Goal: Task Accomplishment & Management: Manage account settings

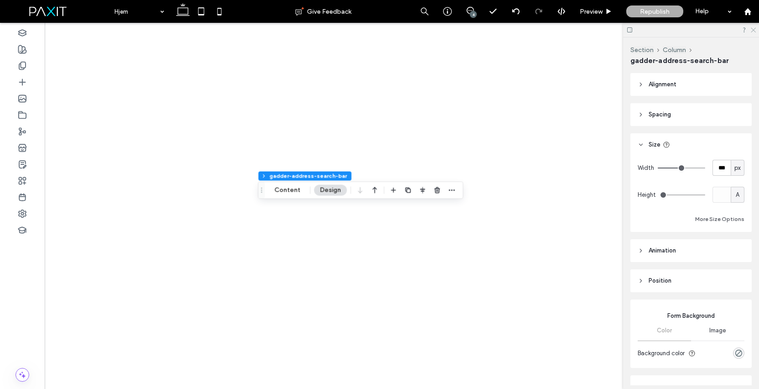
click at [752, 28] on use at bounding box center [753, 30] width 5 height 5
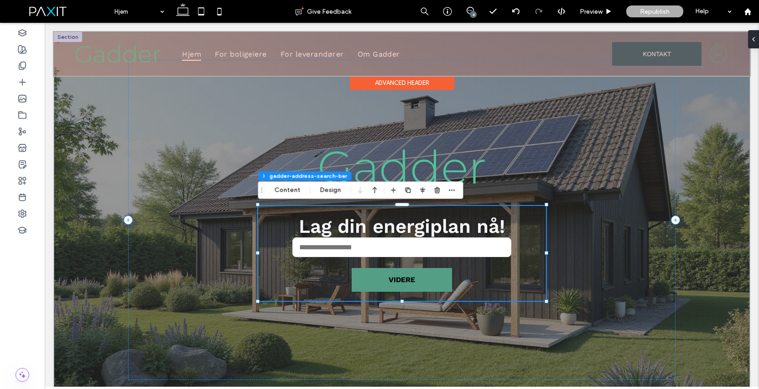
click at [719, 51] on div at bounding box center [402, 54] width 696 height 44
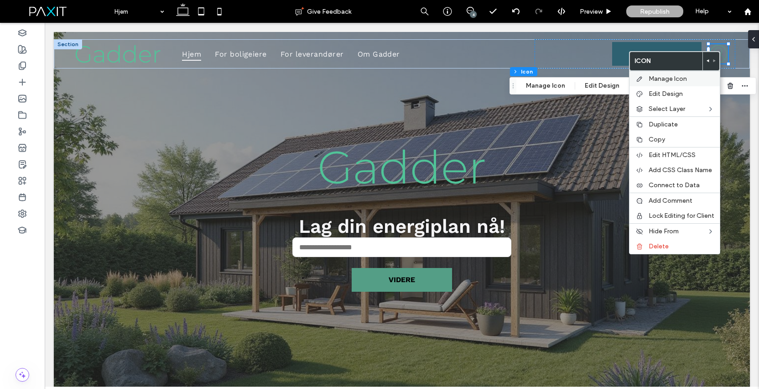
click at [700, 81] on label "Manage Icon" at bounding box center [682, 79] width 66 height 8
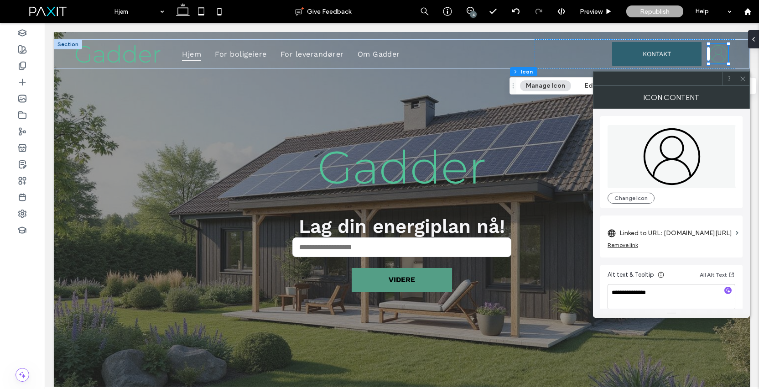
scroll to position [9, 0]
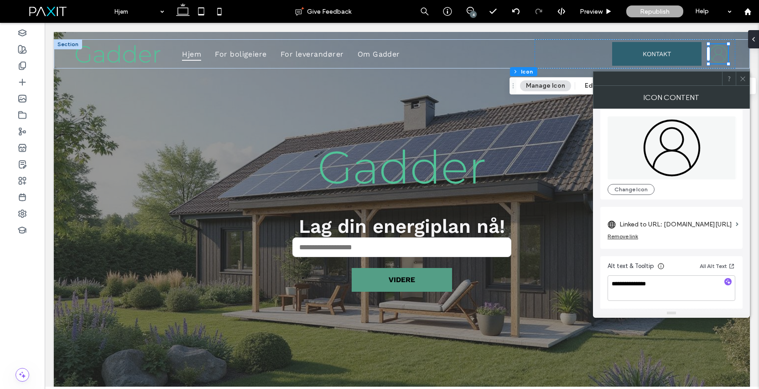
click at [742, 79] on use at bounding box center [743, 78] width 5 height 5
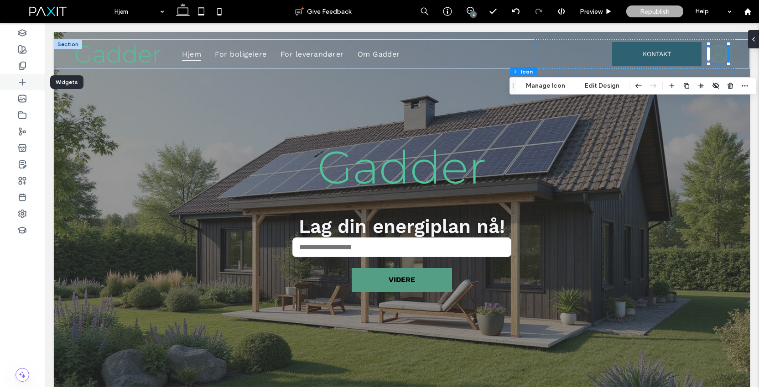
click at [24, 82] on icon at bounding box center [22, 82] width 9 height 9
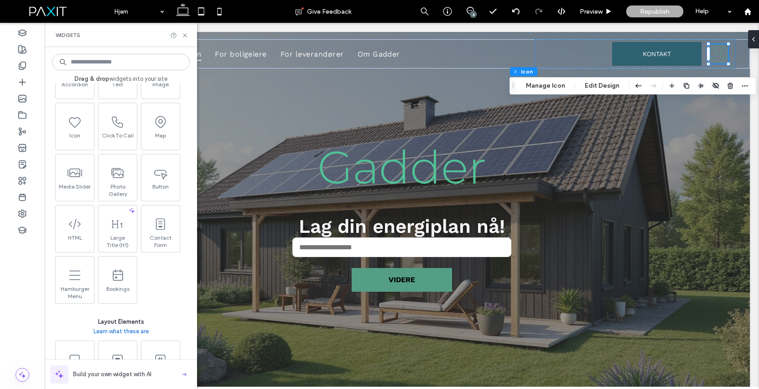
scroll to position [183, 0]
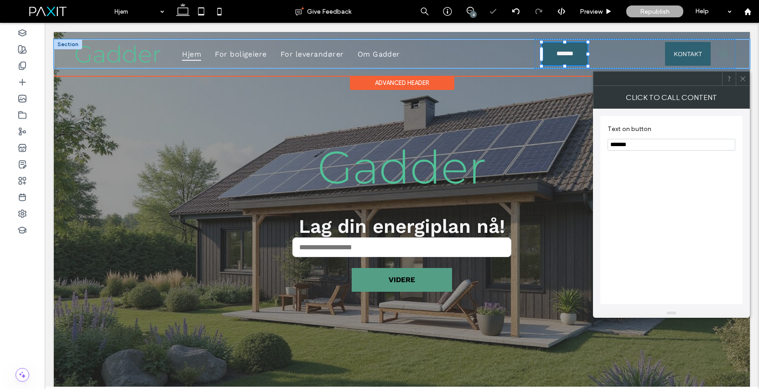
type input "**"
type input "*"
type input "***"
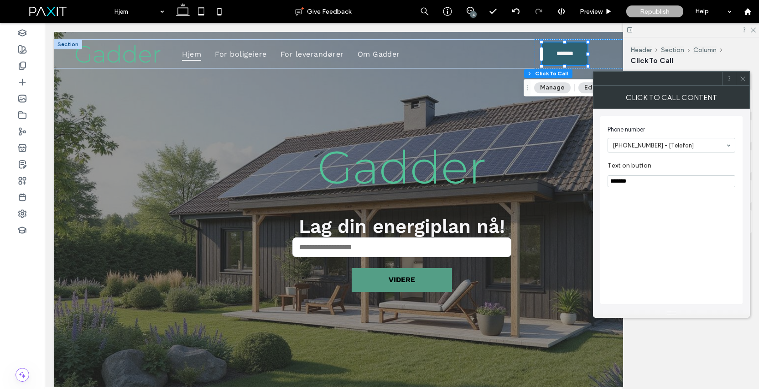
click at [742, 77] on icon at bounding box center [743, 78] width 7 height 7
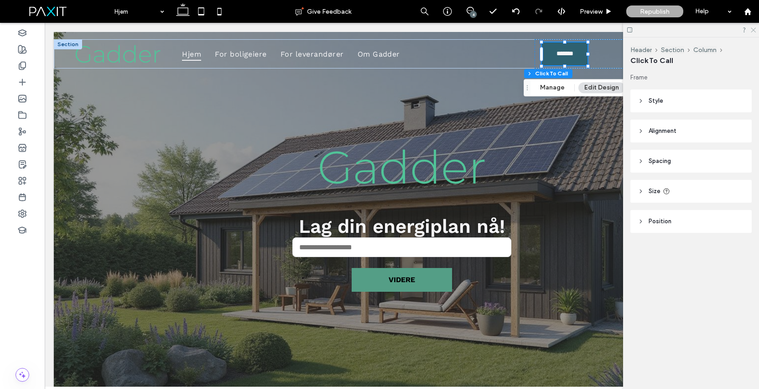
click at [753, 30] on use at bounding box center [753, 30] width 5 height 5
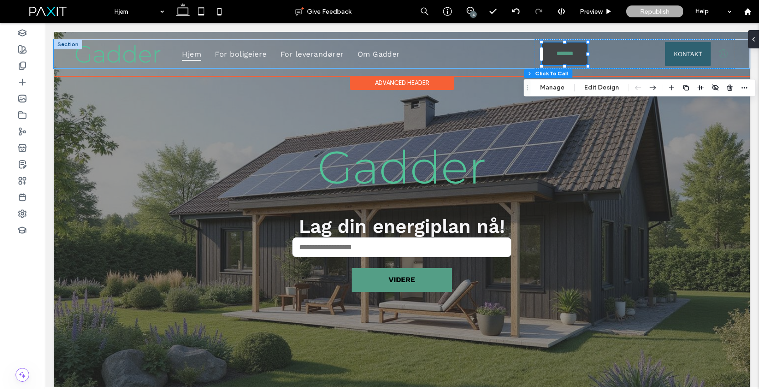
click at [583, 49] on link "**********" at bounding box center [565, 53] width 46 height 23
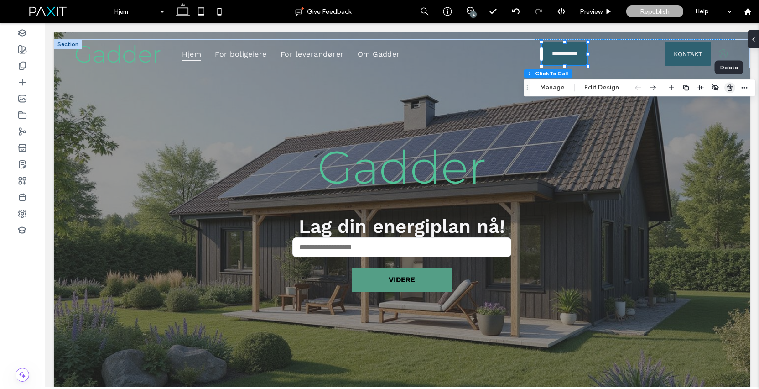
click at [727, 85] on icon "button" at bounding box center [729, 87] width 7 height 7
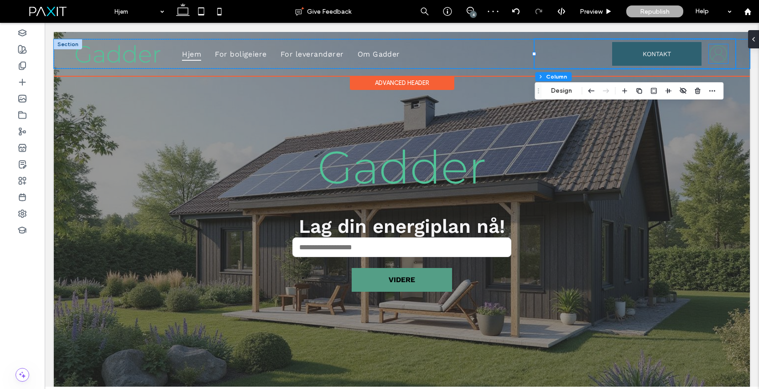
click at [719, 53] on icon "Gadder logg inn" at bounding box center [718, 53] width 19 height 19
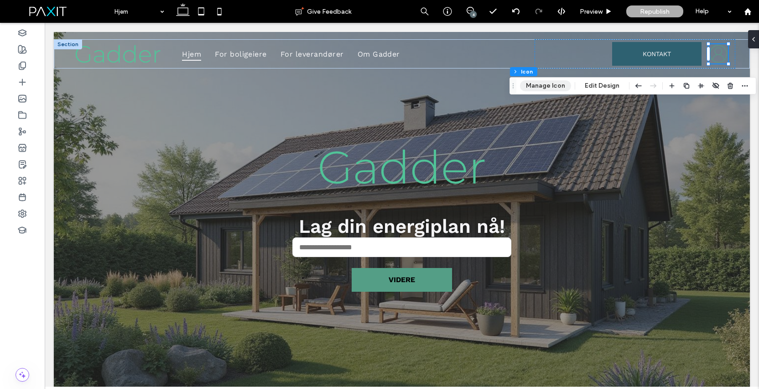
click at [551, 88] on button "Manage Icon" at bounding box center [545, 85] width 51 height 11
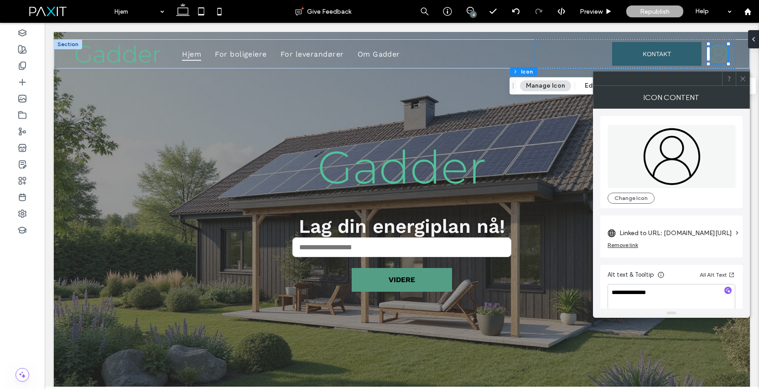
click at [665, 160] on icon at bounding box center [672, 156] width 57 height 57
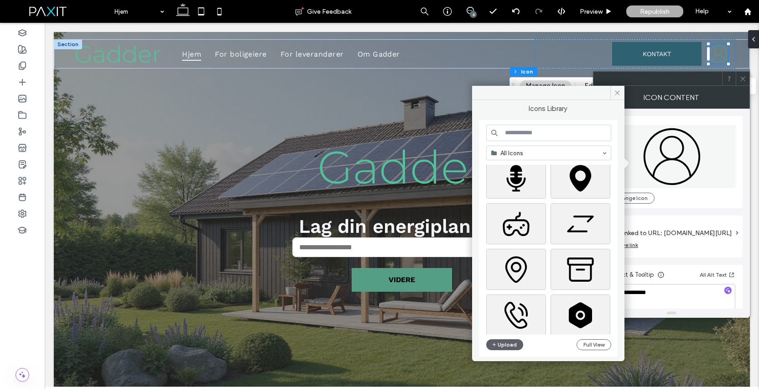
scroll to position [319, 0]
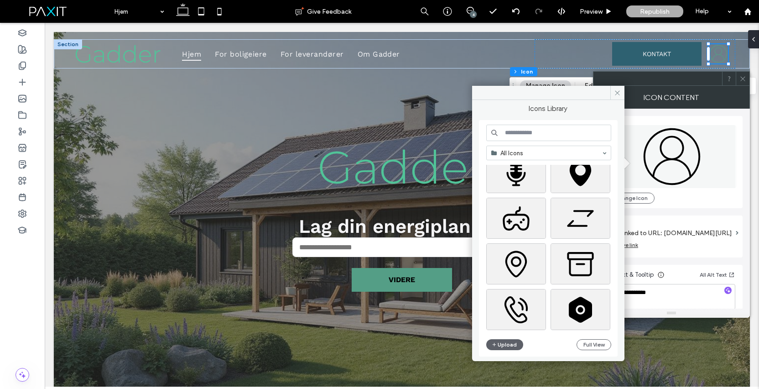
click at [538, 135] on input at bounding box center [548, 133] width 125 height 16
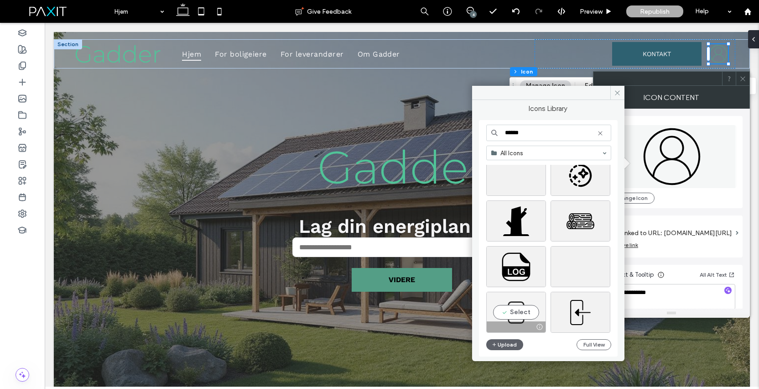
scroll to position [388, 0]
type input "******"
click at [616, 93] on icon at bounding box center [617, 92] width 7 height 7
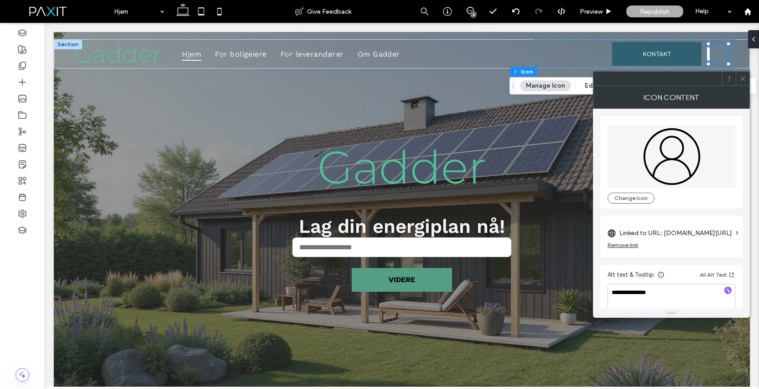
click at [742, 82] on span at bounding box center [743, 79] width 7 height 14
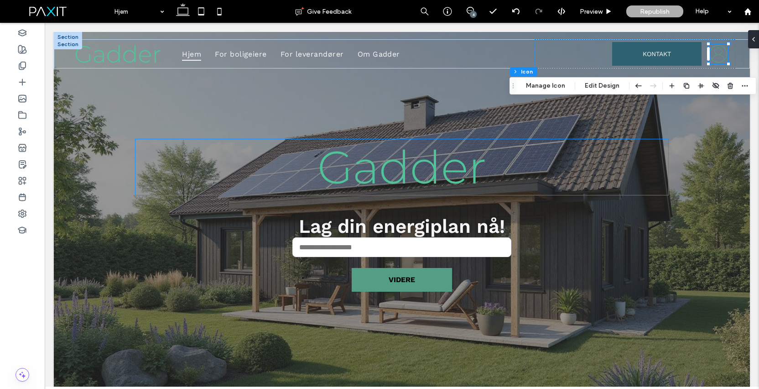
click at [400, 164] on span "Gadder" at bounding box center [402, 167] width 169 height 56
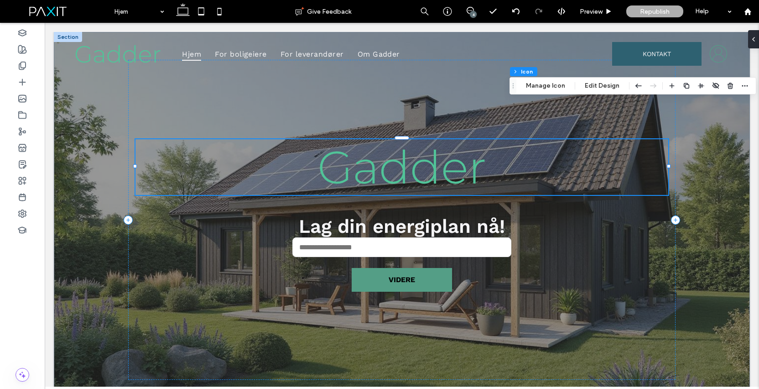
click at [400, 164] on div "Gadder" at bounding box center [402, 167] width 533 height 56
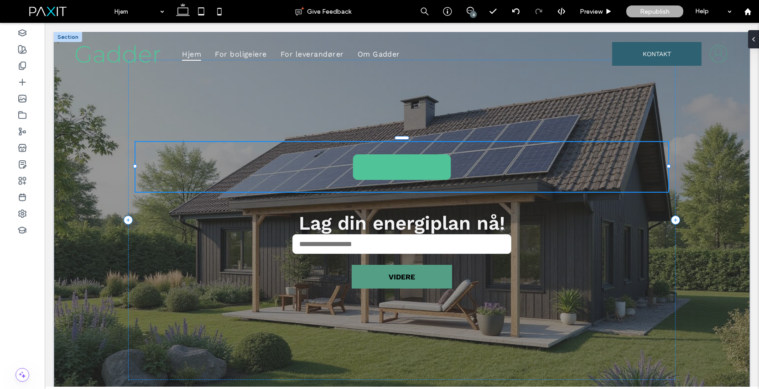
type input "**********"
type input "***"
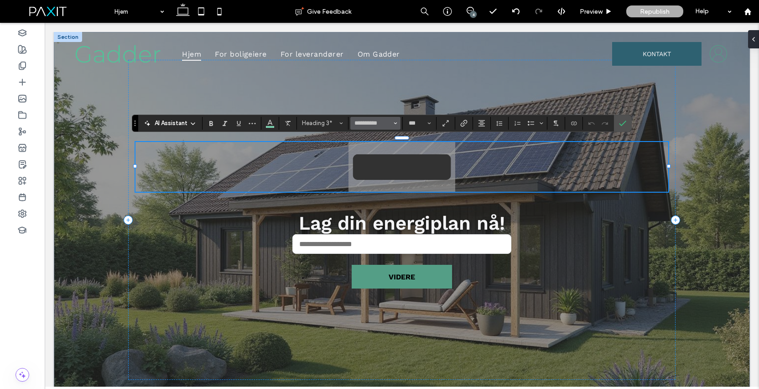
click at [395, 123] on icon "Font & Font weight" at bounding box center [396, 123] width 4 height 4
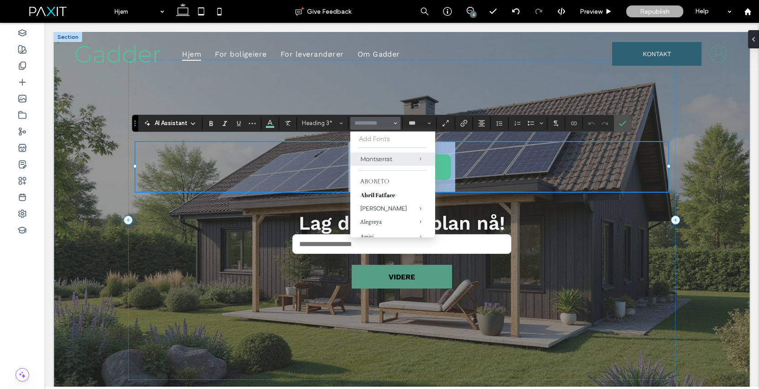
click at [349, 173] on span "******" at bounding box center [402, 166] width 107 height 45
type input "**********"
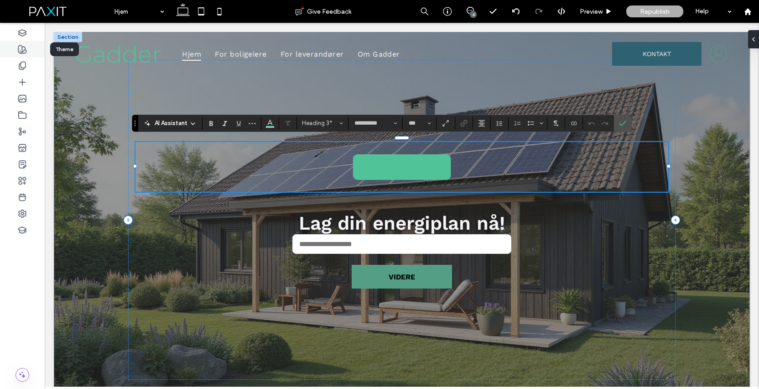
click at [21, 52] on use at bounding box center [23, 50] width 8 height 8
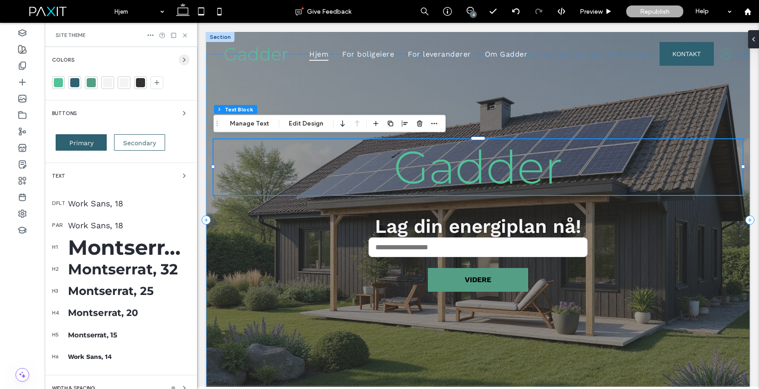
click at [183, 59] on use "button" at bounding box center [184, 60] width 2 height 4
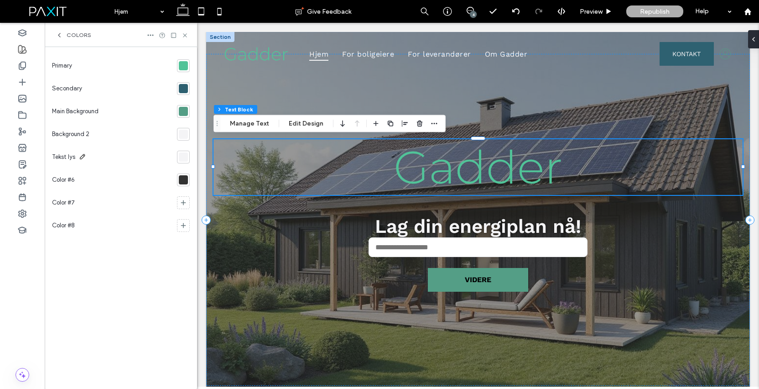
click at [82, 157] on icon at bounding box center [82, 156] width 7 height 7
click at [76, 179] on div "Color #6" at bounding box center [65, 180] width 26 height 18
click at [72, 180] on input "********" at bounding box center [97, 180] width 91 height 16
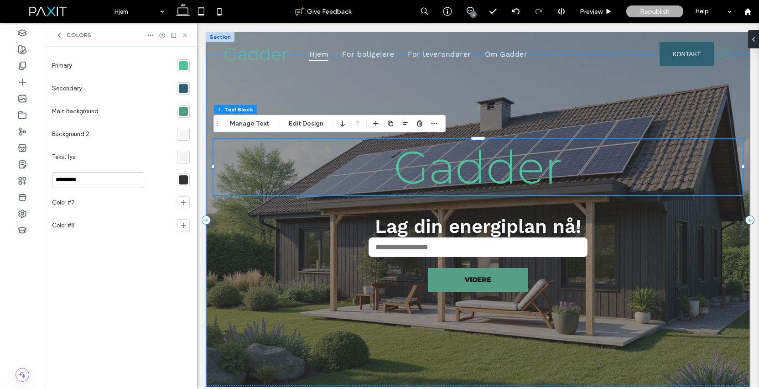
type input "**********"
click at [147, 236] on div "Color #8" at bounding box center [112, 225] width 121 height 23
click at [184, 63] on div at bounding box center [183, 65] width 9 height 9
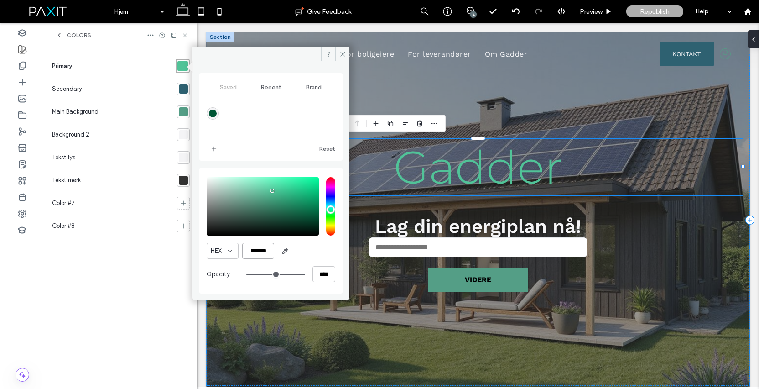
click at [261, 252] on input "*******" at bounding box center [258, 251] width 32 height 16
click at [181, 86] on div at bounding box center [183, 88] width 9 height 9
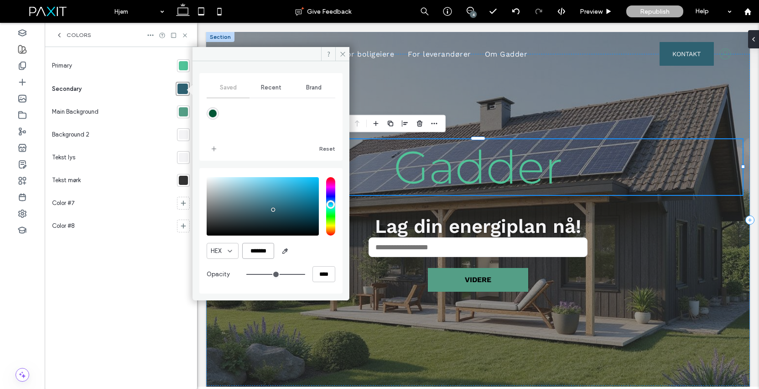
click at [263, 247] on input "*******" at bounding box center [258, 251] width 32 height 16
click at [185, 111] on div at bounding box center [183, 111] width 9 height 9
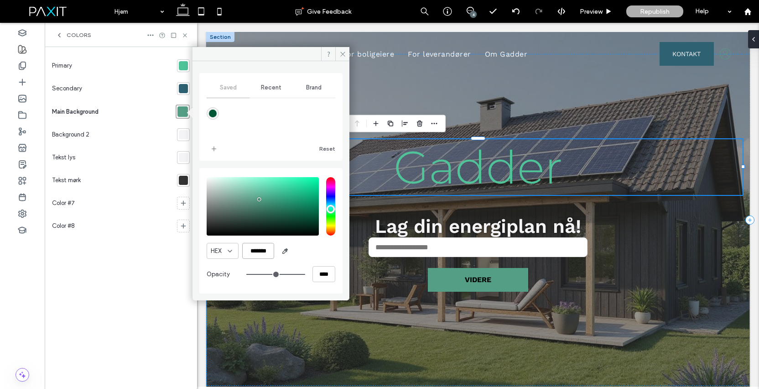
click at [261, 249] on input "*******" at bounding box center [258, 251] width 32 height 16
click at [182, 135] on div at bounding box center [183, 134] width 9 height 9
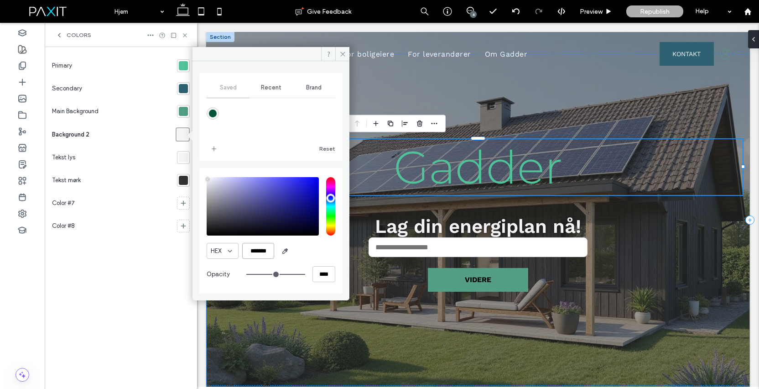
click at [258, 252] on input "*******" at bounding box center [258, 251] width 32 height 16
click at [184, 181] on div at bounding box center [183, 180] width 9 height 9
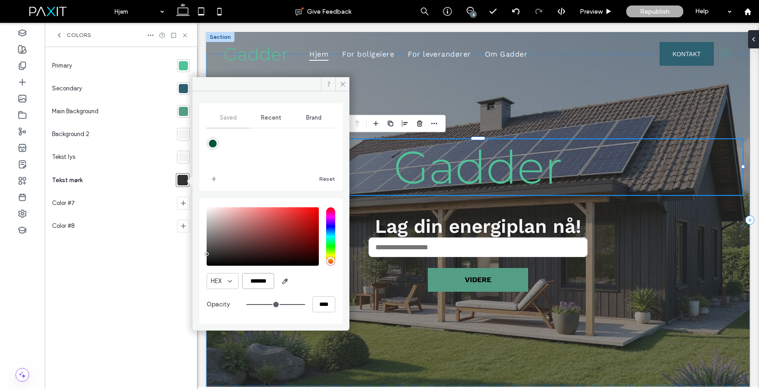
click at [256, 279] on input "*******" at bounding box center [258, 281] width 32 height 16
click at [341, 84] on icon at bounding box center [343, 84] width 7 height 7
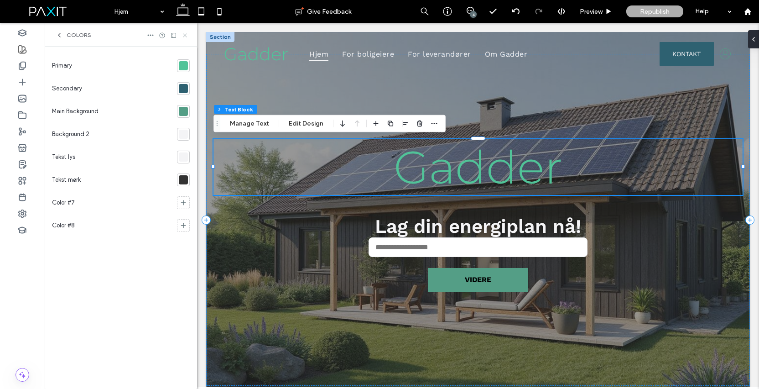
click at [185, 33] on icon at bounding box center [185, 35] width 7 height 7
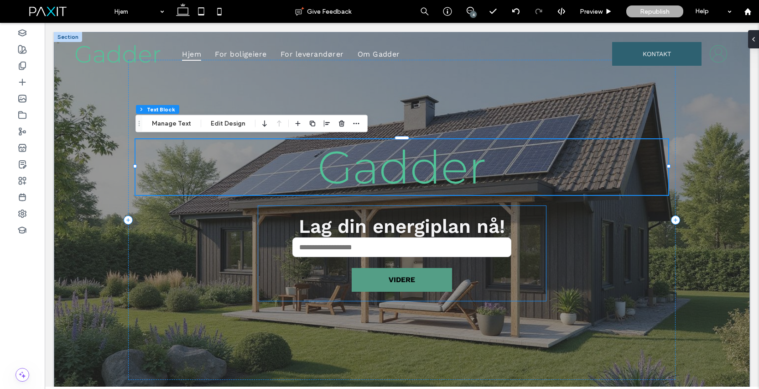
click at [428, 251] on input "Lag din energiplan nå!" at bounding box center [402, 247] width 219 height 20
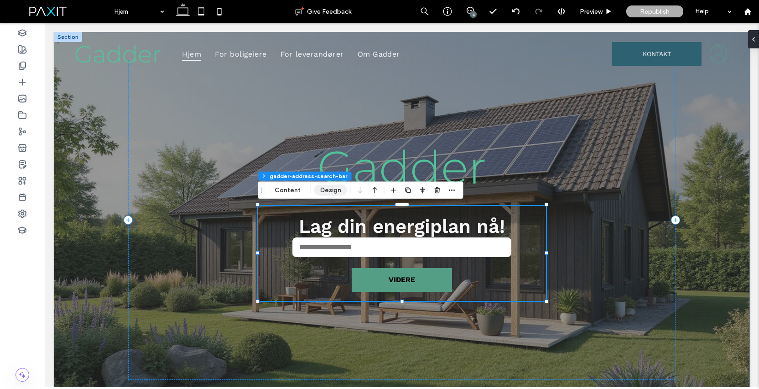
click at [335, 188] on button "Design" at bounding box center [330, 190] width 33 height 11
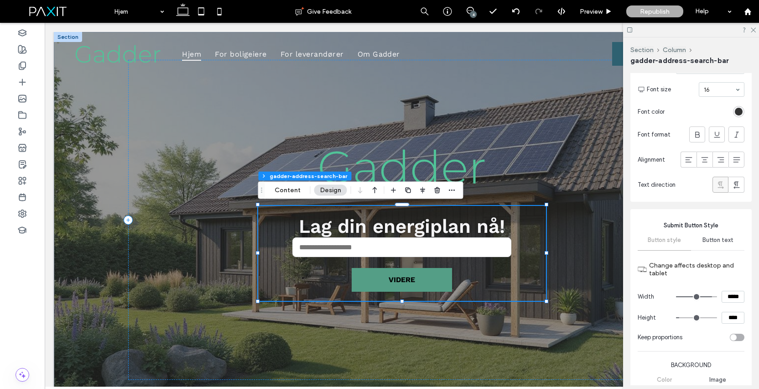
scroll to position [504, 0]
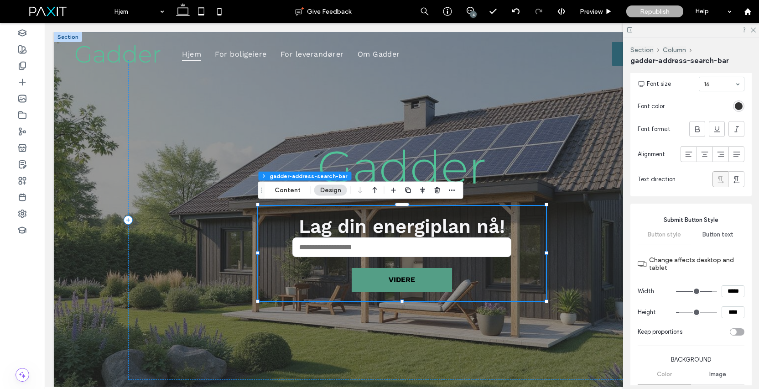
click at [723, 240] on div "Button text" at bounding box center [717, 235] width 53 height 20
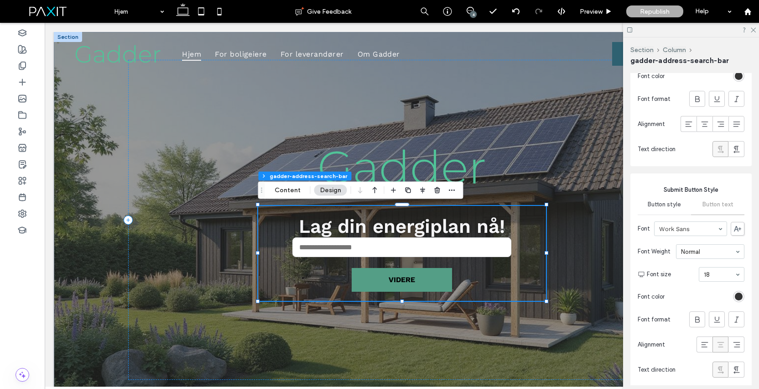
scroll to position [602, 0]
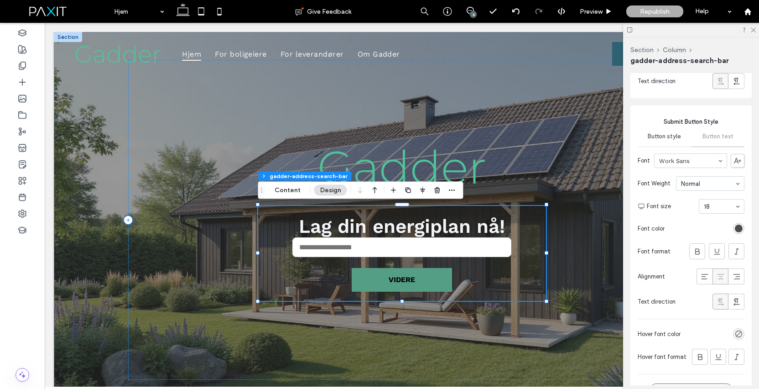
click at [736, 229] on div "rgb(51, 51, 51)" at bounding box center [739, 229] width 8 height 8
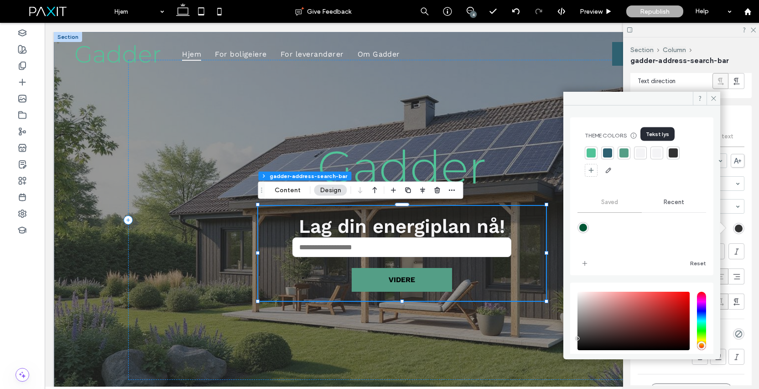
click at [657, 152] on div at bounding box center [657, 152] width 9 height 9
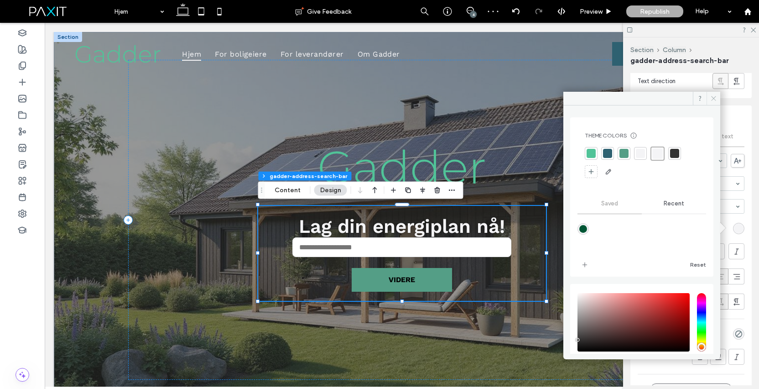
click at [712, 99] on icon at bounding box center [714, 98] width 7 height 7
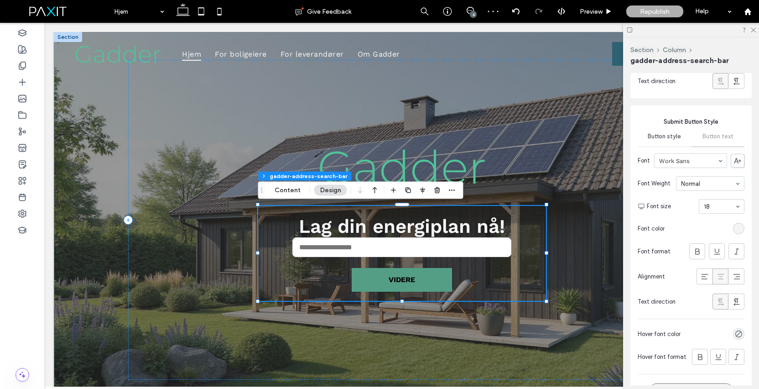
click at [697, 223] on section "Font color" at bounding box center [691, 228] width 107 height 21
click at [290, 190] on button "Content" at bounding box center [288, 190] width 38 height 11
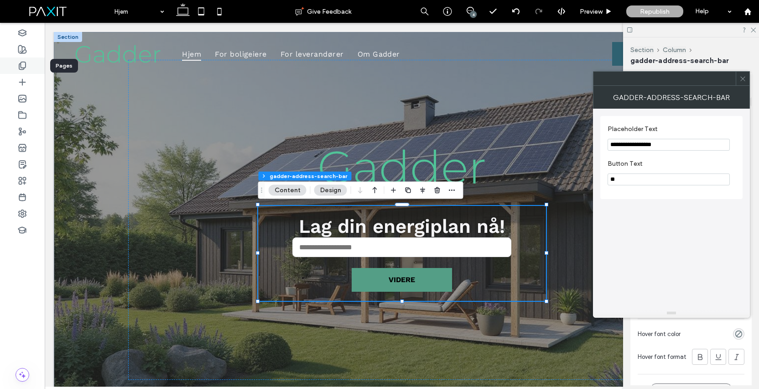
click at [25, 70] on icon at bounding box center [22, 65] width 9 height 9
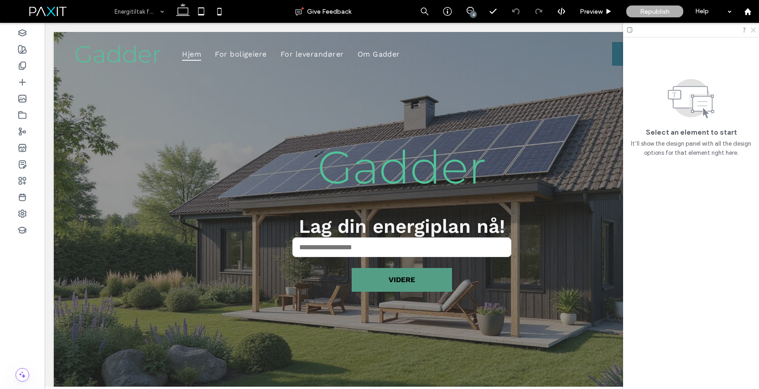
click at [756, 28] on use at bounding box center [753, 30] width 5 height 5
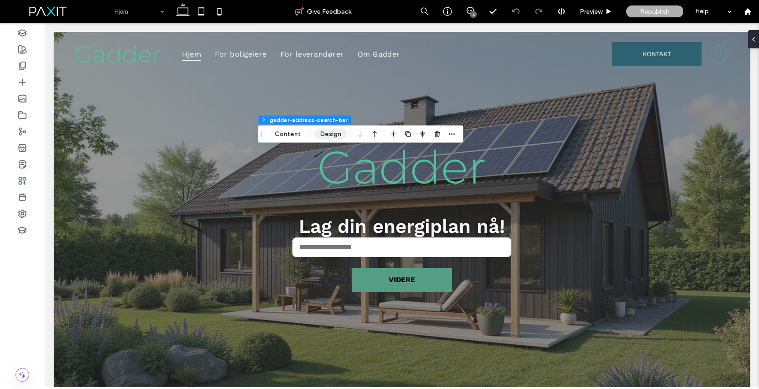
click at [330, 136] on button "Design" at bounding box center [330, 134] width 33 height 11
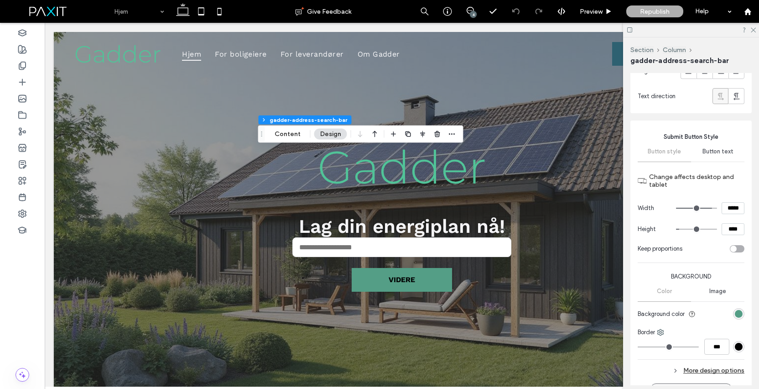
scroll to position [587, 0]
click at [713, 153] on span "Button text" at bounding box center [718, 150] width 31 height 7
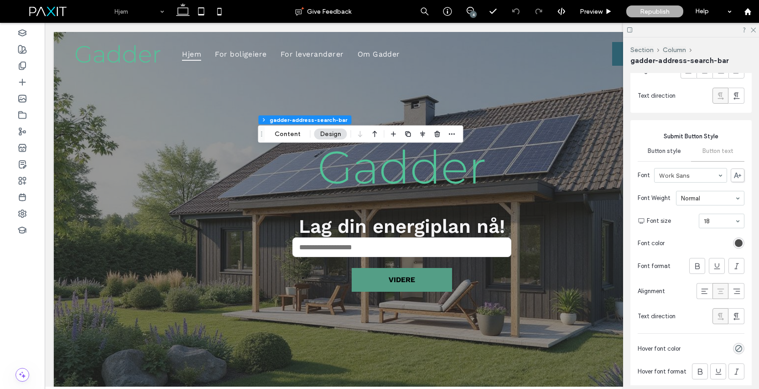
click at [738, 243] on div "rgb(51, 51, 51)" at bounding box center [739, 243] width 8 height 8
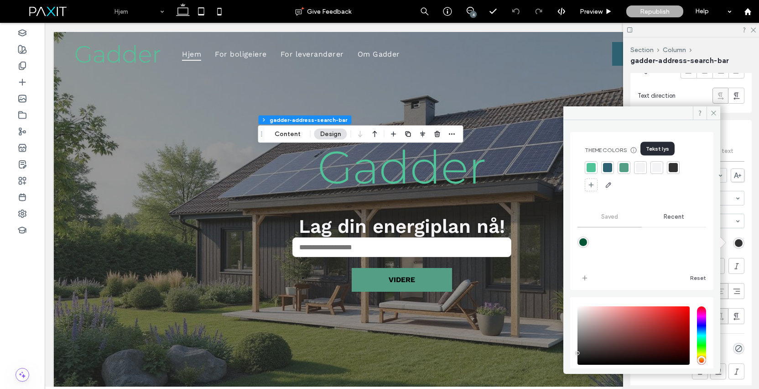
click at [655, 169] on div at bounding box center [657, 167] width 9 height 9
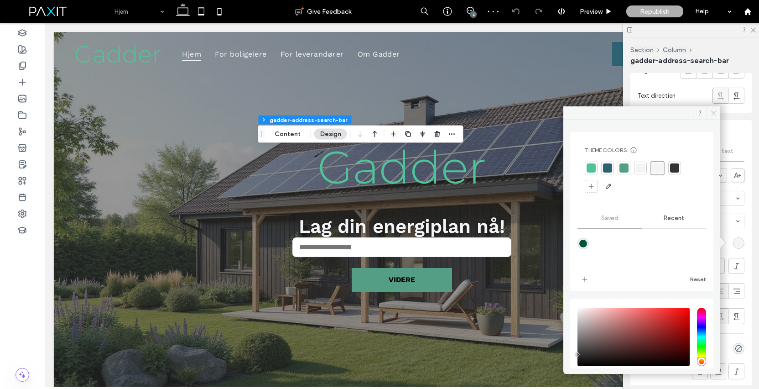
click at [715, 112] on use at bounding box center [713, 113] width 5 height 5
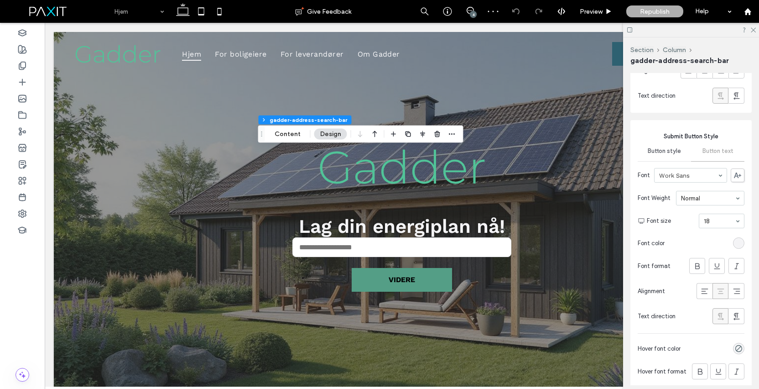
click at [716, 130] on div "Submit Button Style Button style Button text Font Work Sans Font Weight Normal …" at bounding box center [691, 269] width 121 height 298
click at [675, 149] on span "Button style" at bounding box center [664, 150] width 33 height 7
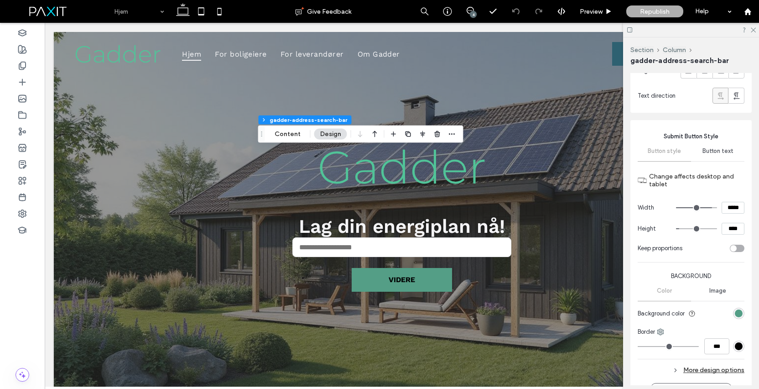
click at [710, 151] on span "Button text" at bounding box center [718, 150] width 31 height 7
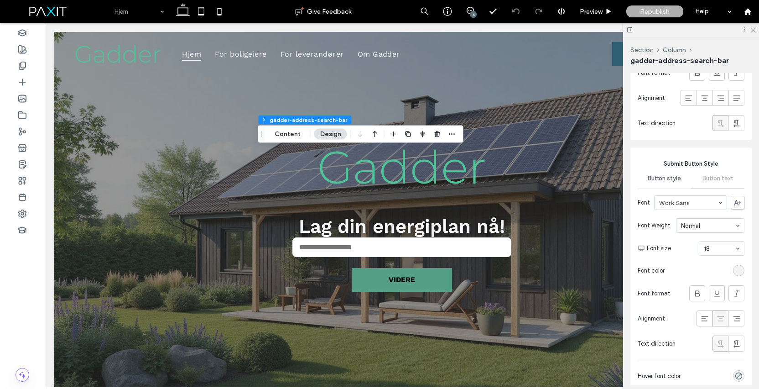
scroll to position [533, 0]
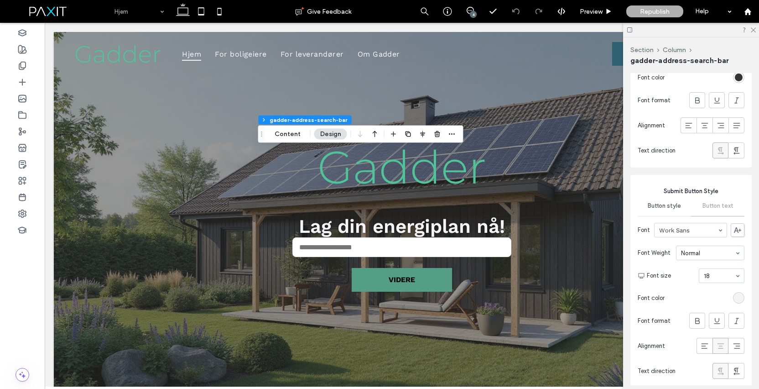
click at [720, 202] on span "Button text" at bounding box center [718, 205] width 31 height 7
click at [660, 209] on div "Button style" at bounding box center [664, 206] width 53 height 20
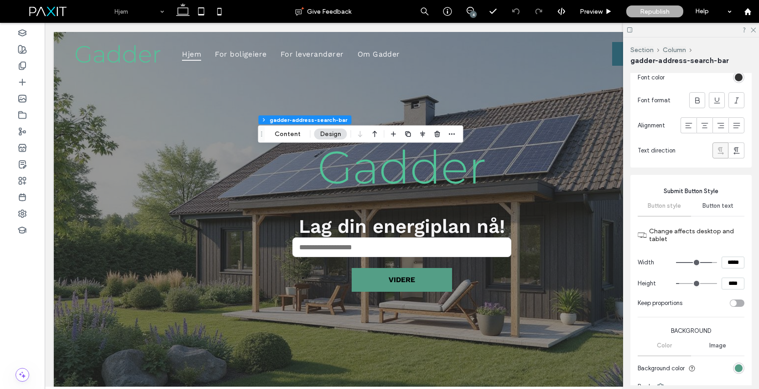
click at [710, 204] on span "Button text" at bounding box center [718, 205] width 31 height 7
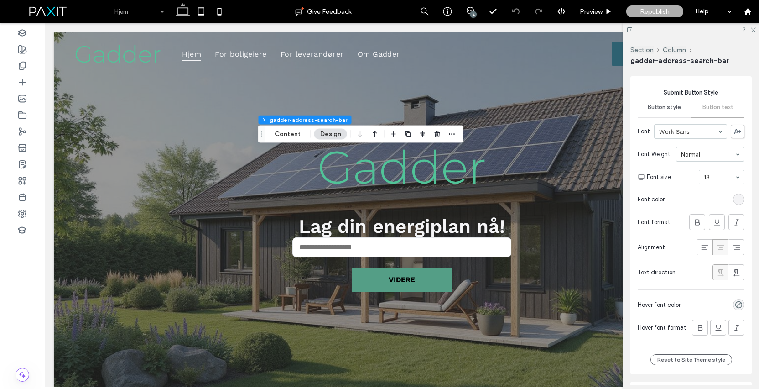
scroll to position [634, 0]
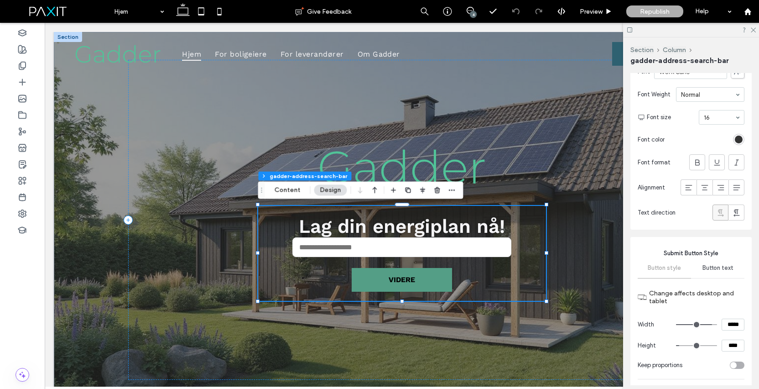
scroll to position [474, 0]
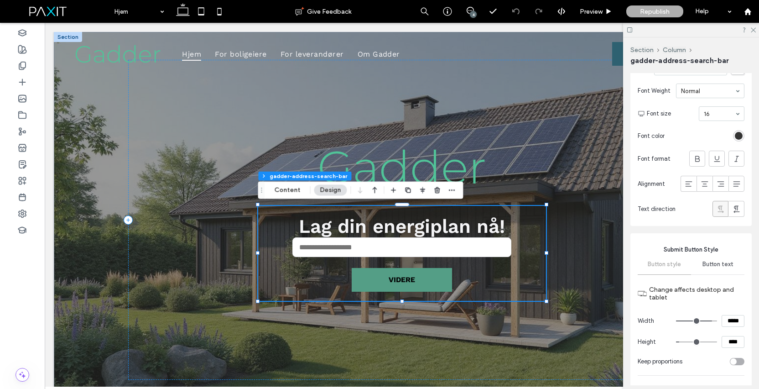
click at [716, 266] on span "Button text" at bounding box center [718, 264] width 31 height 7
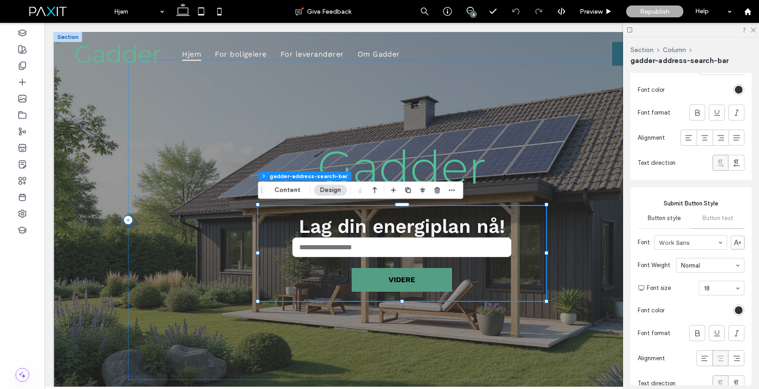
scroll to position [572, 0]
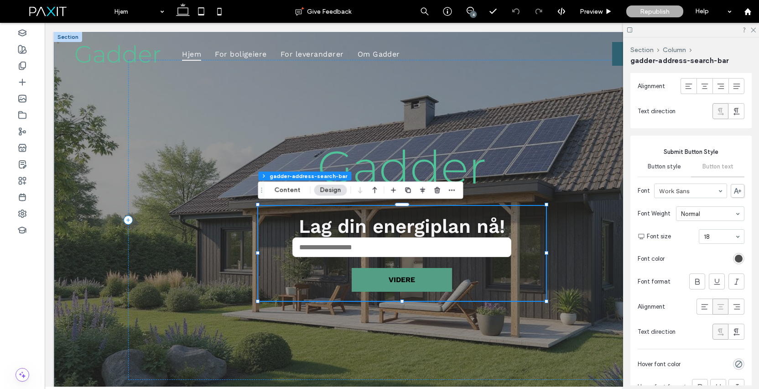
click at [736, 257] on div "rgb(51, 51, 51)" at bounding box center [739, 259] width 8 height 8
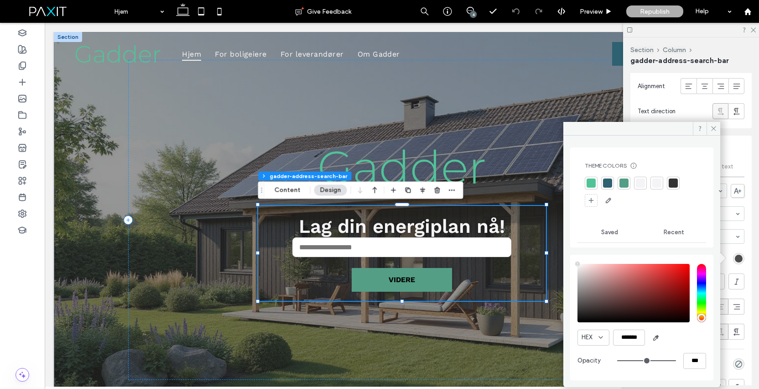
type input "****"
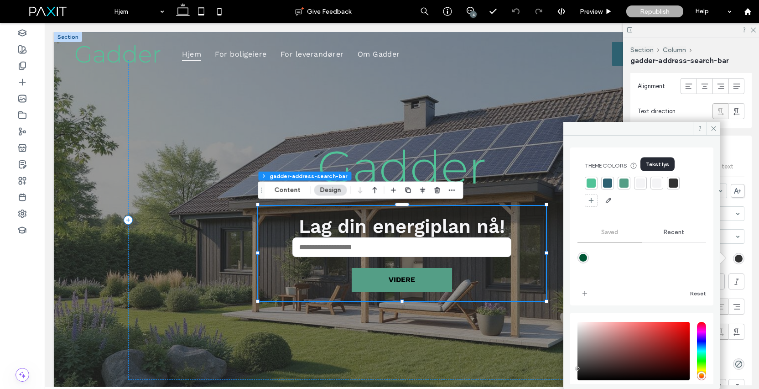
click at [656, 186] on div at bounding box center [657, 182] width 9 height 9
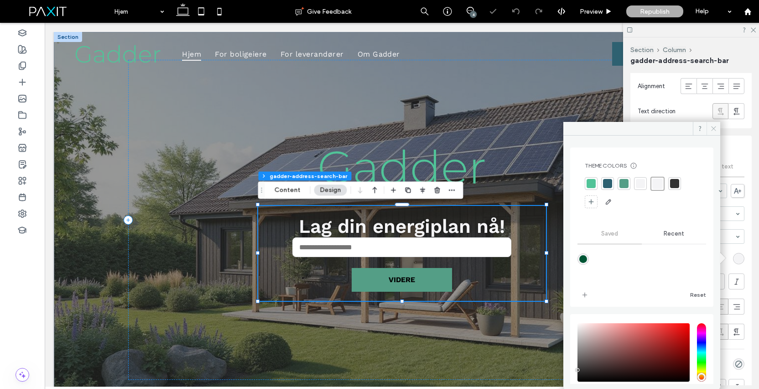
click at [712, 130] on use at bounding box center [713, 128] width 5 height 5
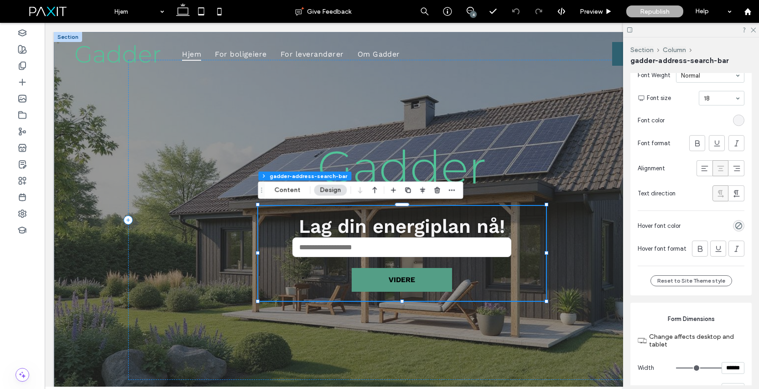
scroll to position [713, 0]
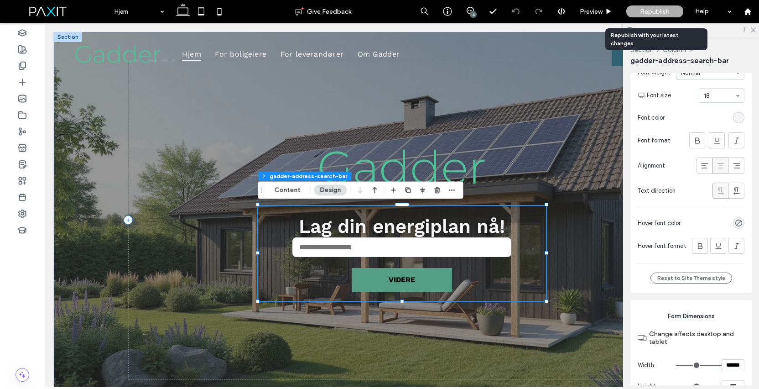
click at [656, 14] on span "Republish" at bounding box center [655, 12] width 30 height 8
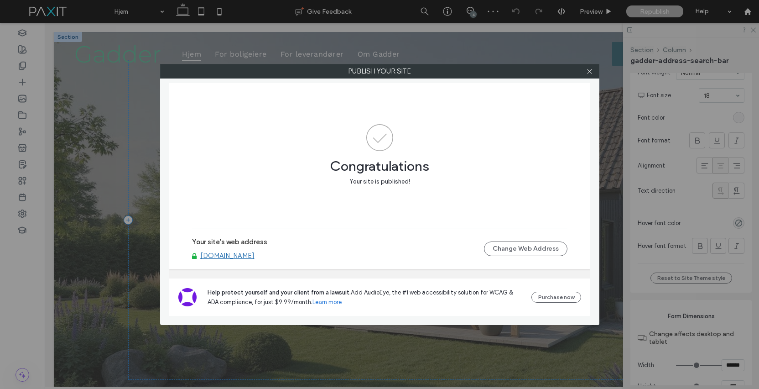
click at [753, 31] on div "Publish your site Congratulations Your site is published! Your site's web addre…" at bounding box center [379, 194] width 759 height 389
click at [590, 72] on use at bounding box center [589, 71] width 5 height 5
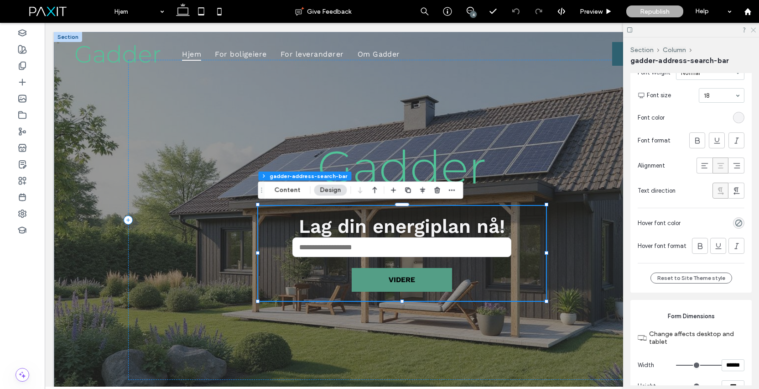
click at [754, 32] on icon at bounding box center [753, 29] width 6 height 6
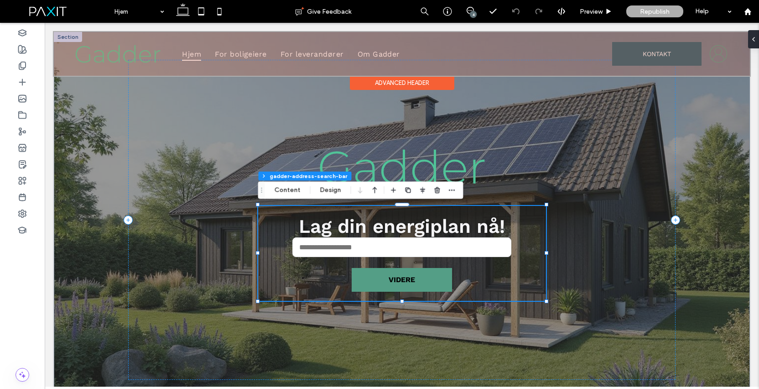
click at [720, 53] on div at bounding box center [402, 54] width 696 height 44
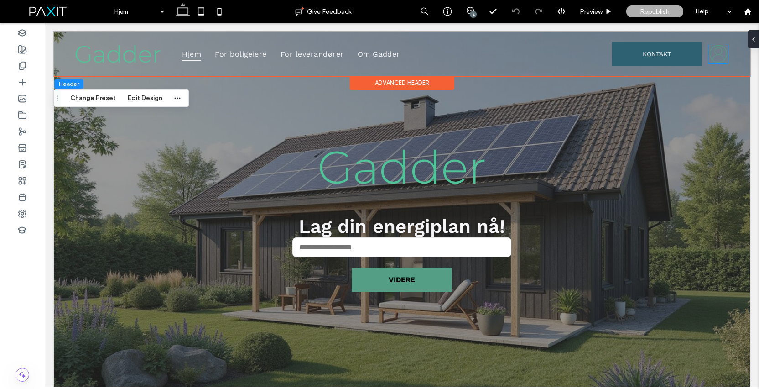
click at [720, 53] on icon "Gadder logg inn" at bounding box center [718, 53] width 19 height 19
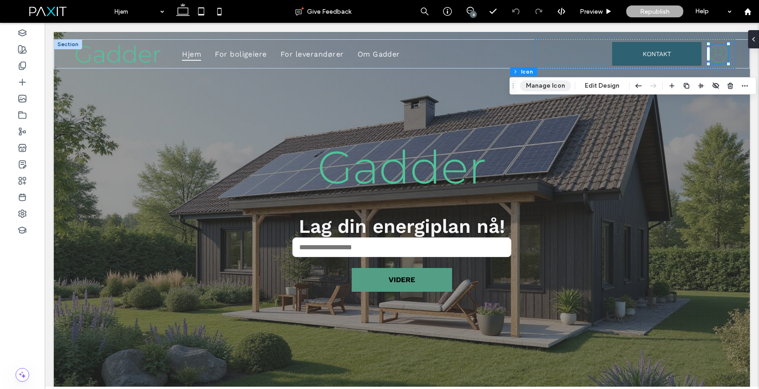
click at [547, 85] on button "Manage Icon" at bounding box center [545, 85] width 51 height 11
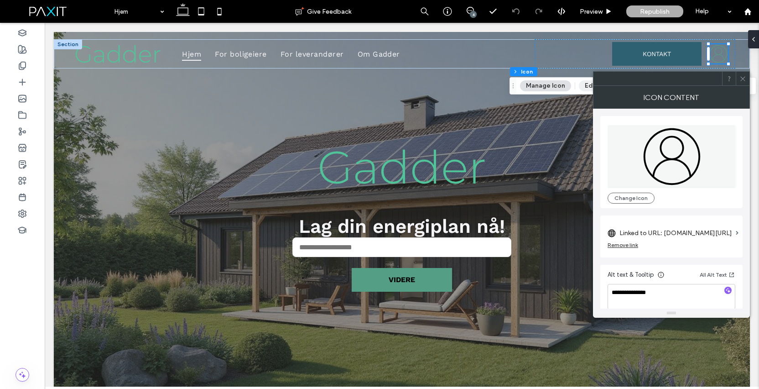
click at [586, 87] on button "Edit Design" at bounding box center [602, 85] width 47 height 11
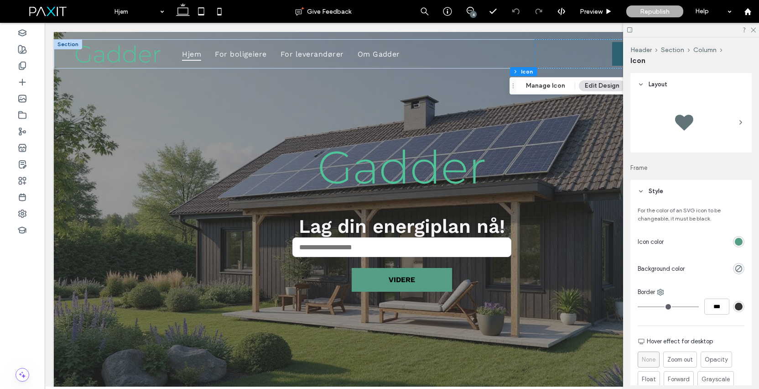
click at [738, 240] on div "rgb(84, 158, 134)" at bounding box center [739, 242] width 8 height 8
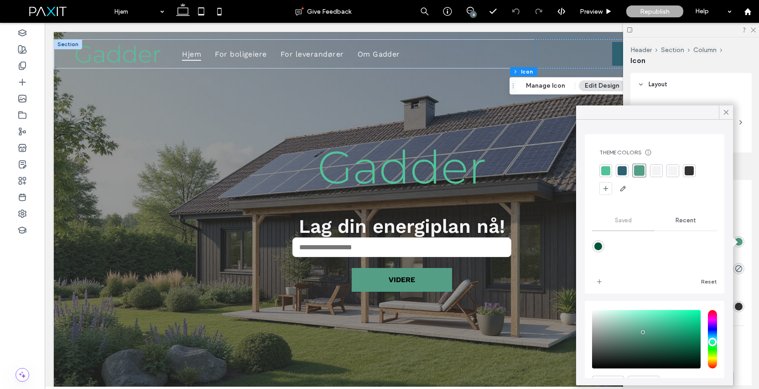
click at [623, 171] on div at bounding box center [622, 170] width 9 height 9
click at [727, 113] on use at bounding box center [726, 112] width 5 height 5
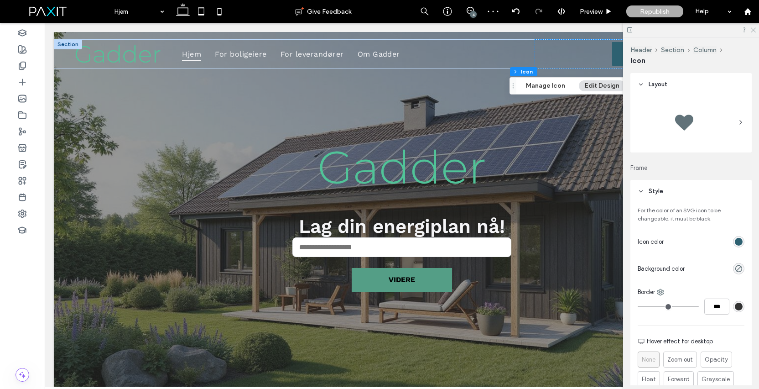
click at [752, 30] on icon at bounding box center [753, 29] width 6 height 6
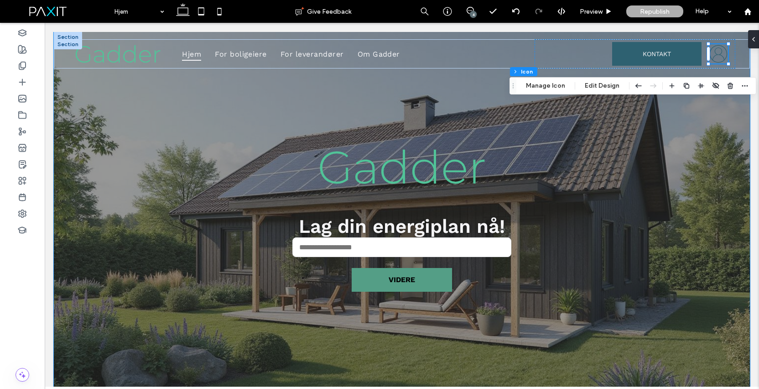
click at [692, 192] on div "Gadder Din adresse ****** Thank you for contacting us. We will get back to you …" at bounding box center [402, 220] width 696 height 376
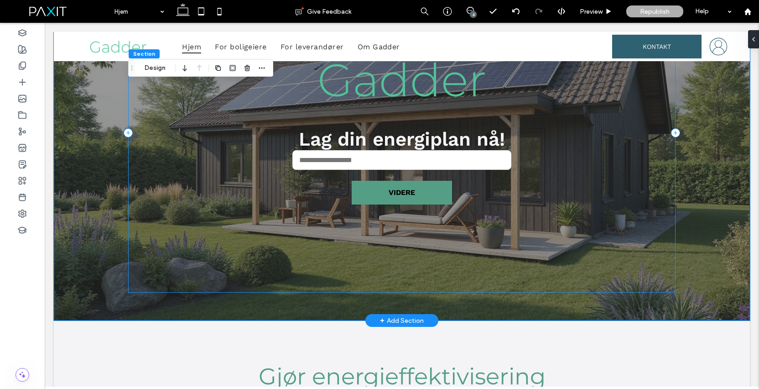
scroll to position [0, 0]
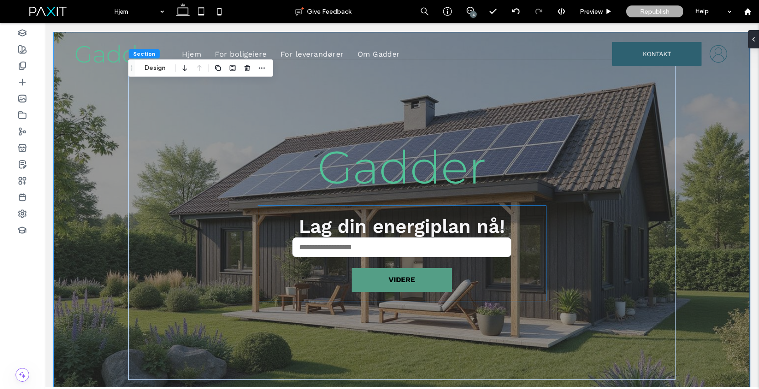
click at [422, 235] on label "Lag din energiplan nå!" at bounding box center [402, 226] width 206 height 22
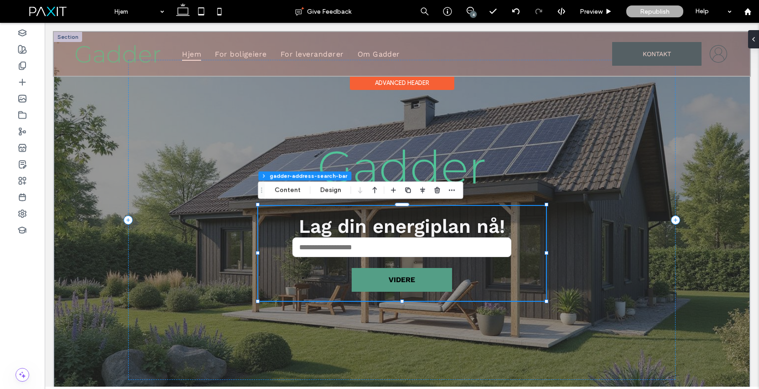
click at [316, 54] on div at bounding box center [402, 54] width 696 height 44
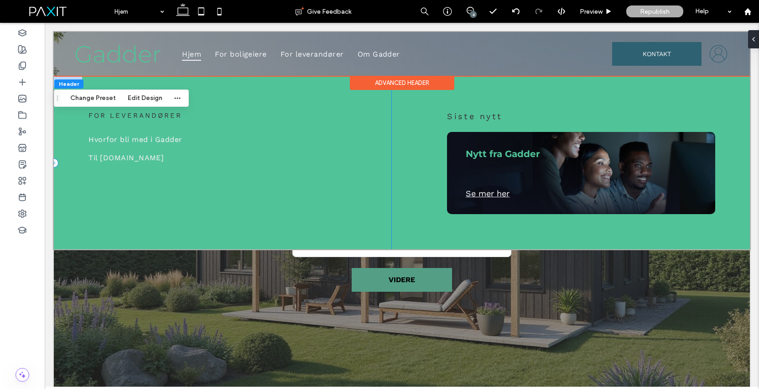
click at [308, 98] on div "For leverandører Hvorfor bli med i Gadder Til [DOMAIN_NAME]" at bounding box center [223, 163] width 338 height 172
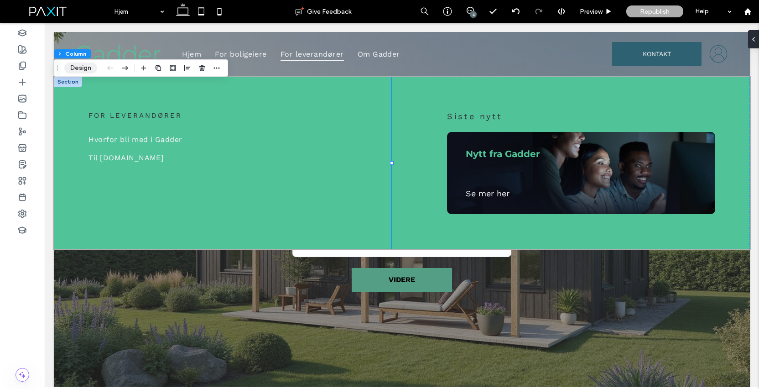
click at [82, 68] on button "Design" at bounding box center [80, 68] width 33 height 11
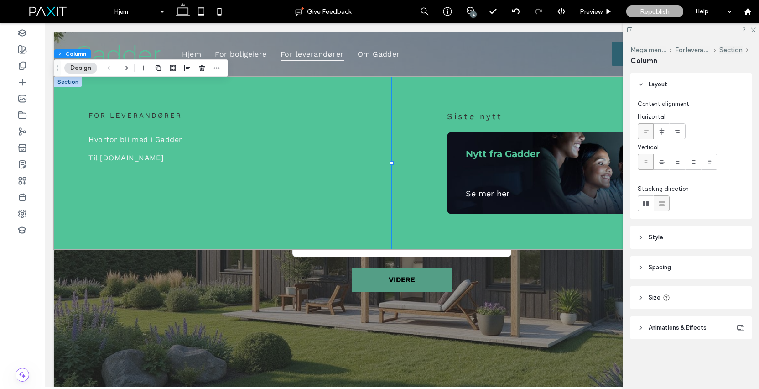
click at [672, 237] on header "Style" at bounding box center [691, 237] width 121 height 23
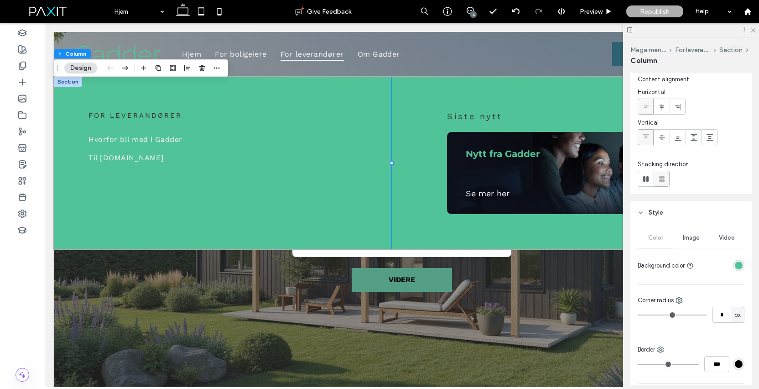
scroll to position [36, 0]
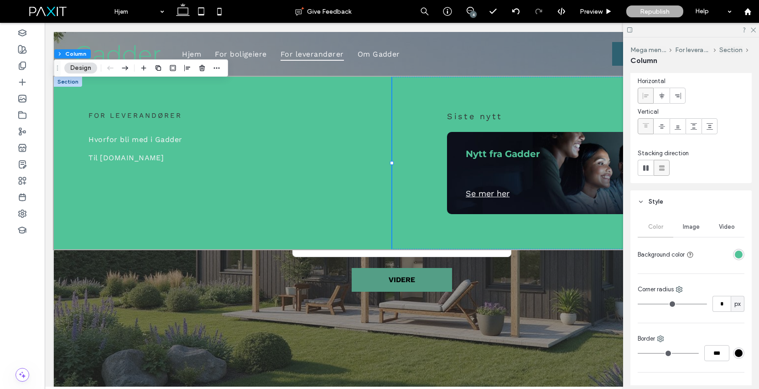
click at [741, 253] on div "rgba(81, 195, 152, 1)" at bounding box center [739, 255] width 8 height 8
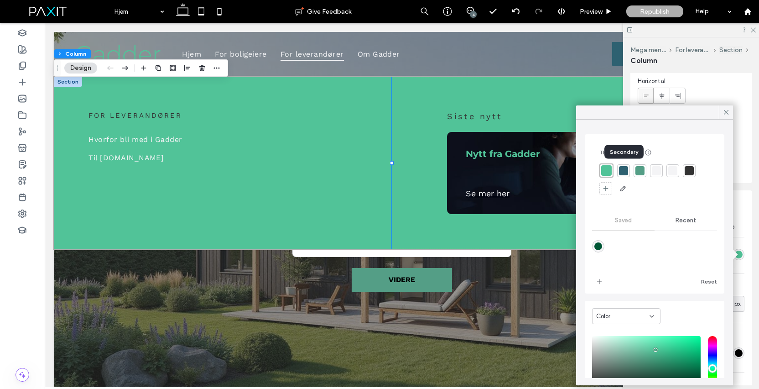
click at [623, 169] on div at bounding box center [623, 170] width 9 height 9
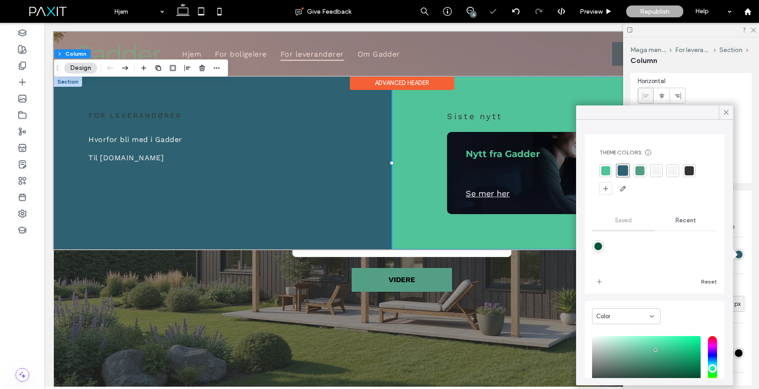
click at [256, 56] on div at bounding box center [402, 54] width 696 height 44
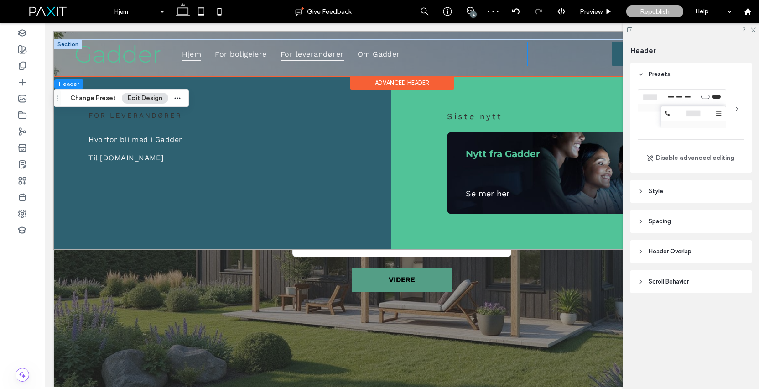
click at [320, 55] on span "For leverandører" at bounding box center [312, 53] width 63 height 13
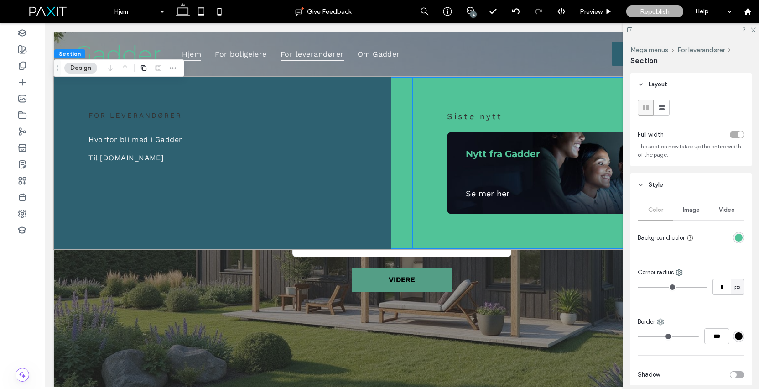
click at [511, 94] on div "Siste nytt Nytt fra Gadder Se mer her" at bounding box center [582, 163] width 338 height 172
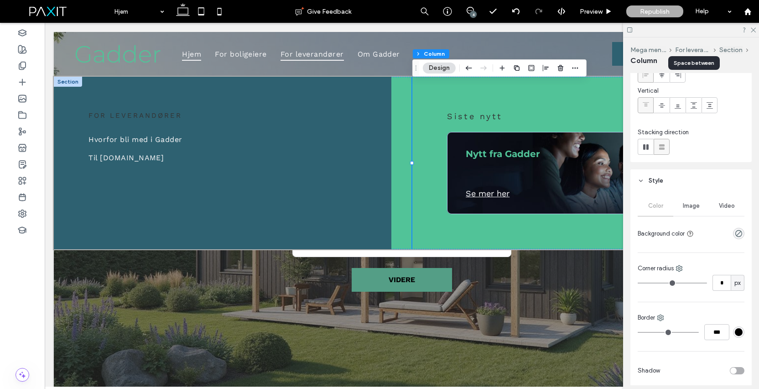
scroll to position [106, 0]
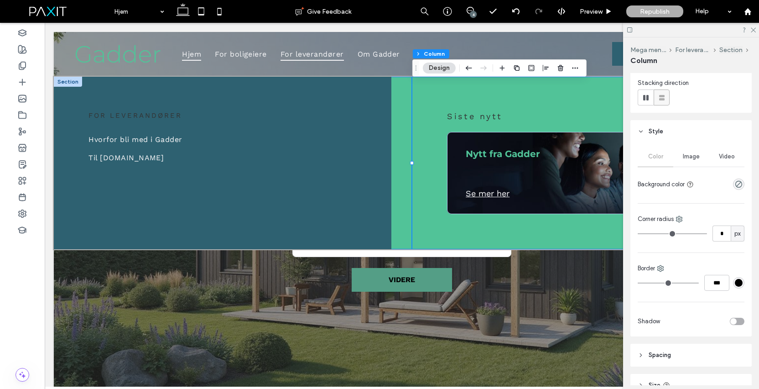
click at [402, 131] on div "For leverandører Hvorfor bli med i Gadder Til [DOMAIN_NAME] Siste nytt Nytt fra…" at bounding box center [402, 163] width 696 height 172
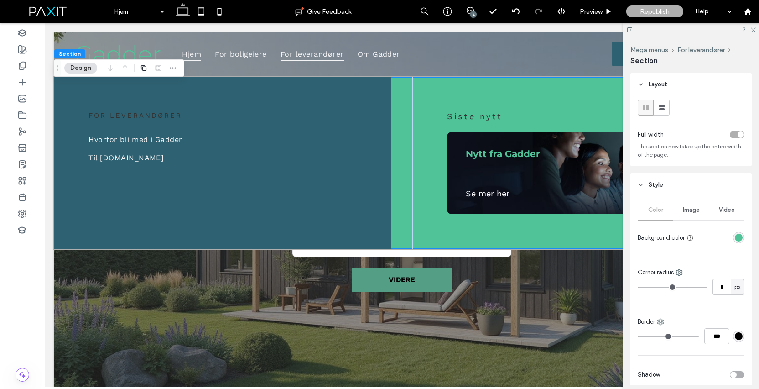
click at [742, 237] on div "rgba(81, 195, 152, 1)" at bounding box center [739, 238] width 8 height 8
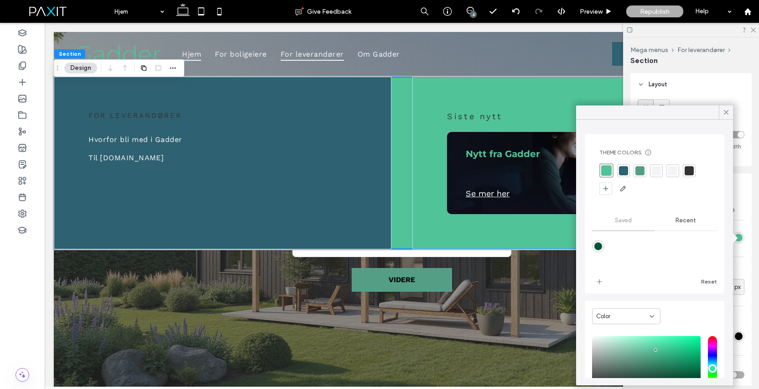
click at [626, 170] on div at bounding box center [623, 170] width 9 height 9
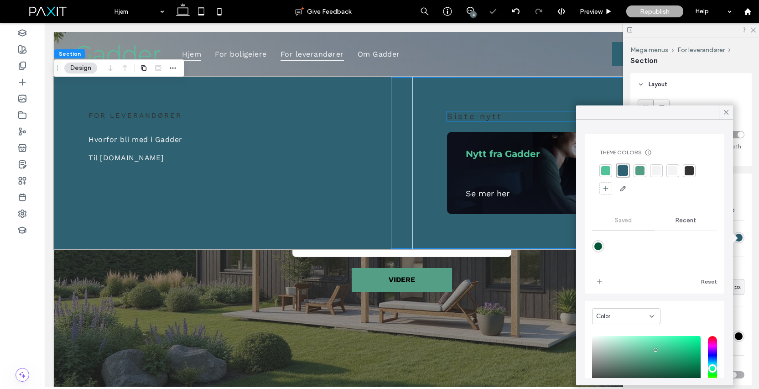
click at [481, 117] on span "Siste nytt" at bounding box center [474, 116] width 55 height 10
click at [481, 117] on div "Siste nytt" at bounding box center [581, 116] width 268 height 10
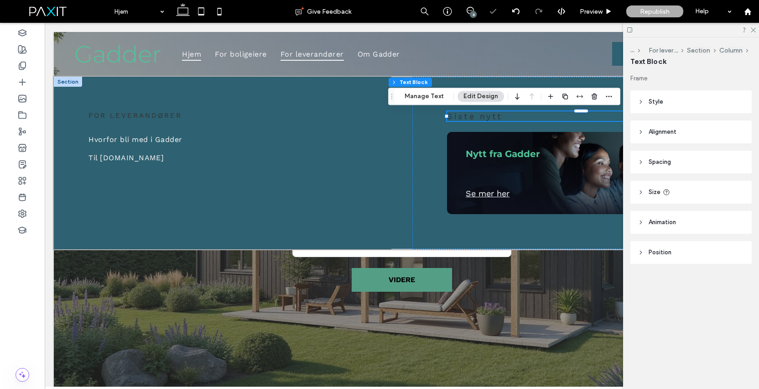
click at [481, 117] on span "Siste nytt" at bounding box center [474, 116] width 55 height 10
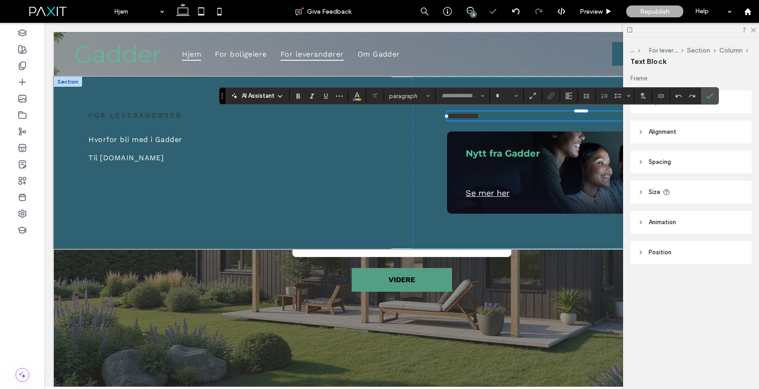
type input "*********"
type input "**"
click at [357, 97] on icon "Color" at bounding box center [357, 94] width 7 height 7
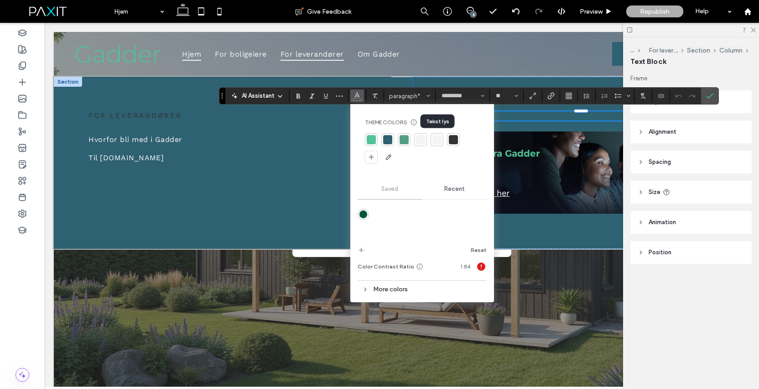
click at [433, 139] on div at bounding box center [437, 139] width 9 height 9
click at [707, 95] on icon "Confirm" at bounding box center [709, 95] width 7 height 7
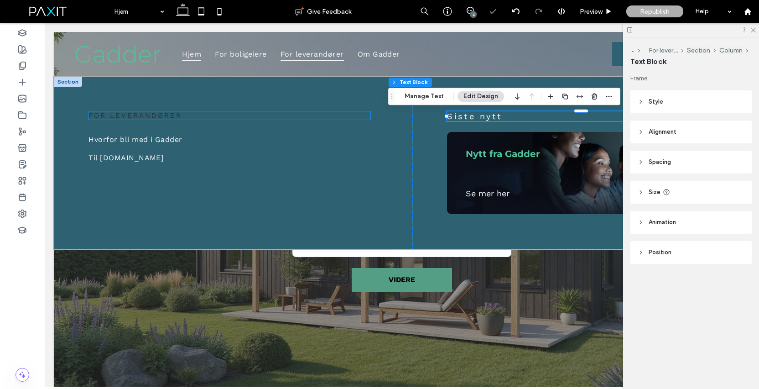
click at [124, 115] on link "For leverandører" at bounding box center [136, 115] width 94 height 8
click at [124, 115] on div "For leverandører" at bounding box center [230, 115] width 282 height 8
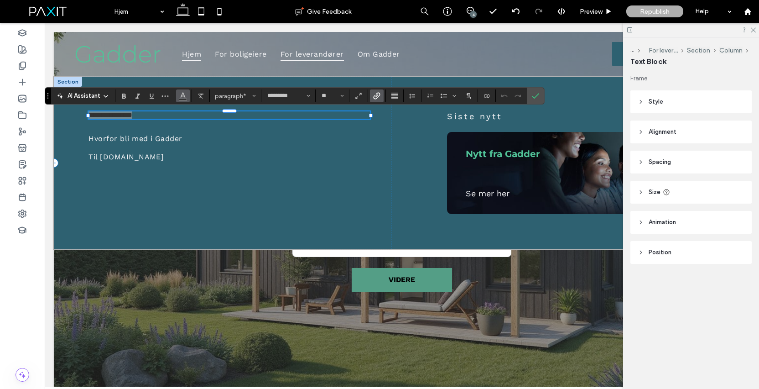
click at [181, 94] on icon "Color" at bounding box center [182, 94] width 7 height 7
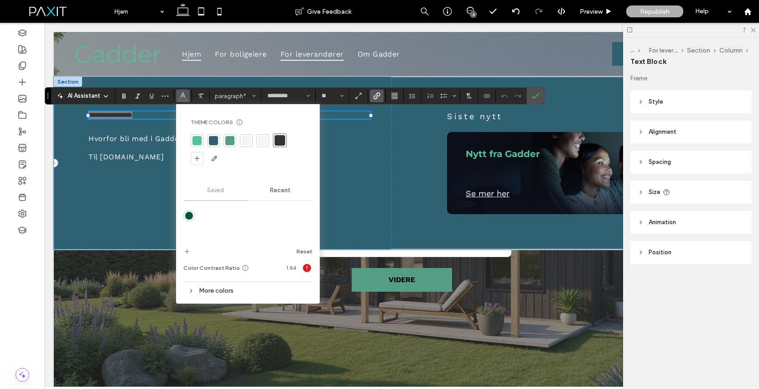
click at [260, 139] on div at bounding box center [262, 140] width 9 height 9
click at [533, 95] on icon "Confirm" at bounding box center [535, 95] width 7 height 7
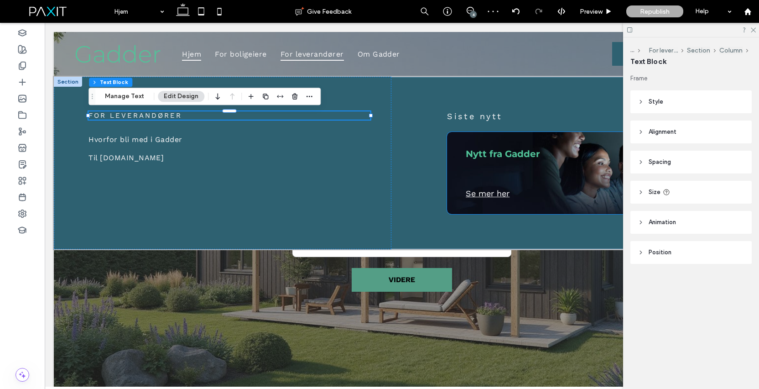
click at [498, 193] on link "Se mer her" at bounding box center [488, 193] width 44 height 10
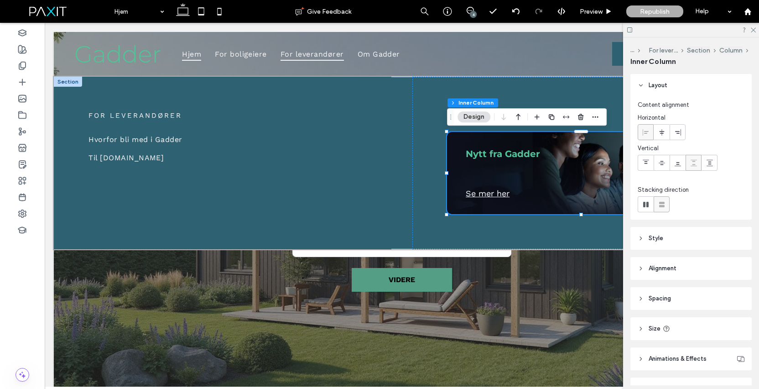
click at [498, 193] on link "Se mer her" at bounding box center [488, 193] width 44 height 10
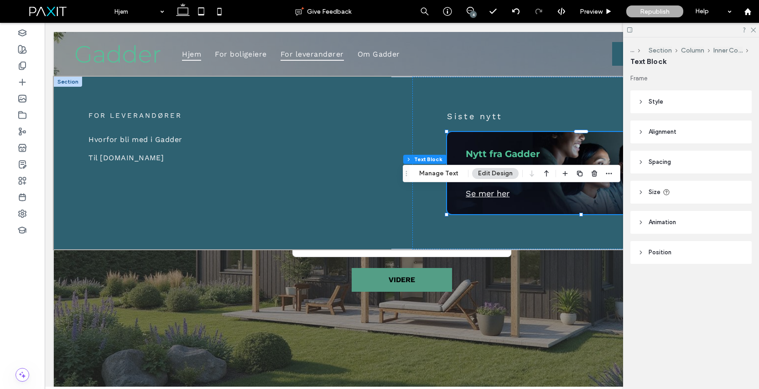
click at [498, 193] on div "Se mer her" at bounding box center [581, 193] width 230 height 10
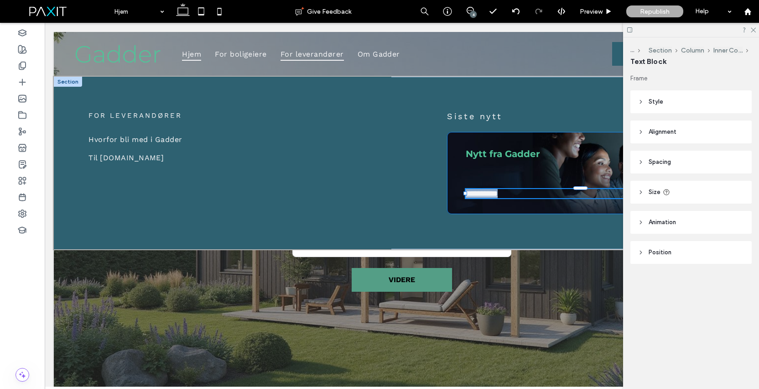
type input "*********"
type input "**"
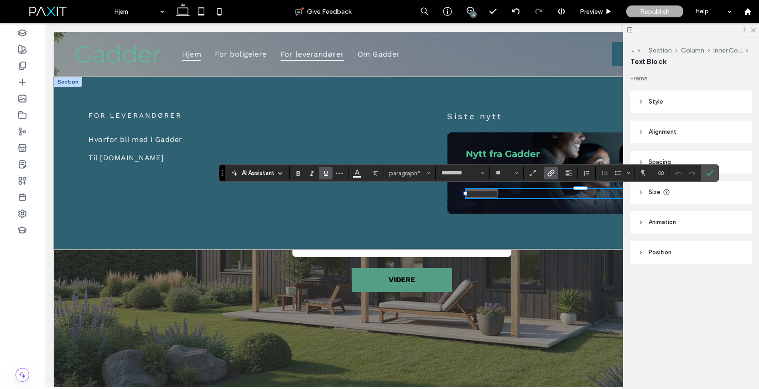
click at [552, 171] on icon "Link" at bounding box center [551, 172] width 7 height 7
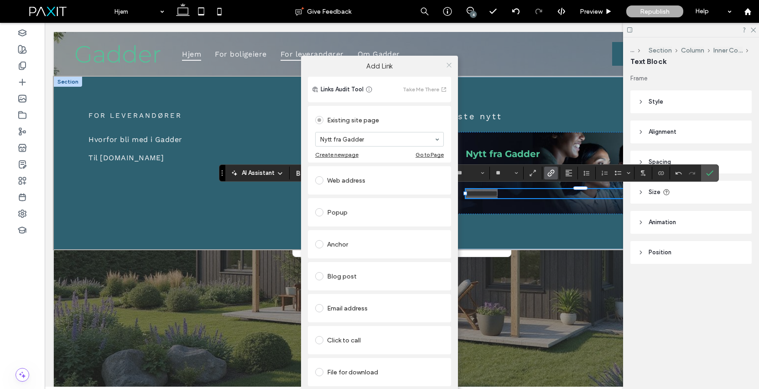
click at [449, 63] on icon at bounding box center [449, 65] width 7 height 7
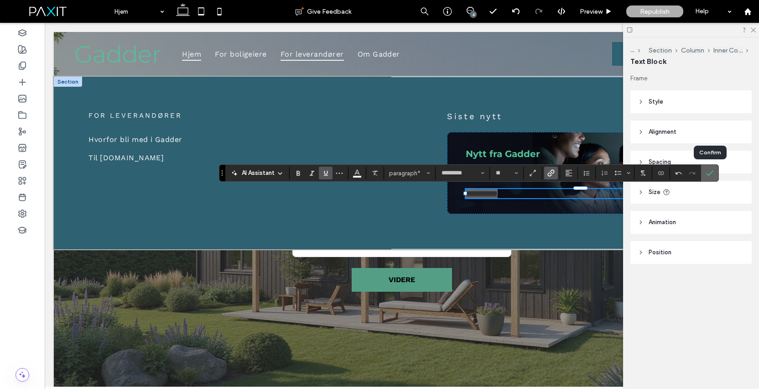
click at [709, 173] on icon "Confirm" at bounding box center [709, 172] width 7 height 7
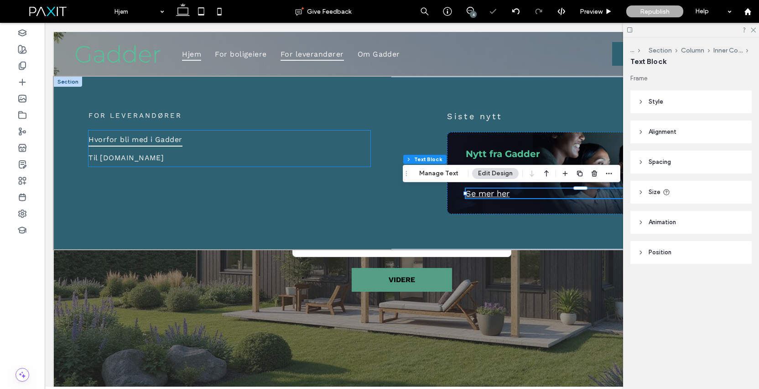
click at [351, 142] on link "Hvorfor bli med i Gadder" at bounding box center [230, 140] width 282 height 18
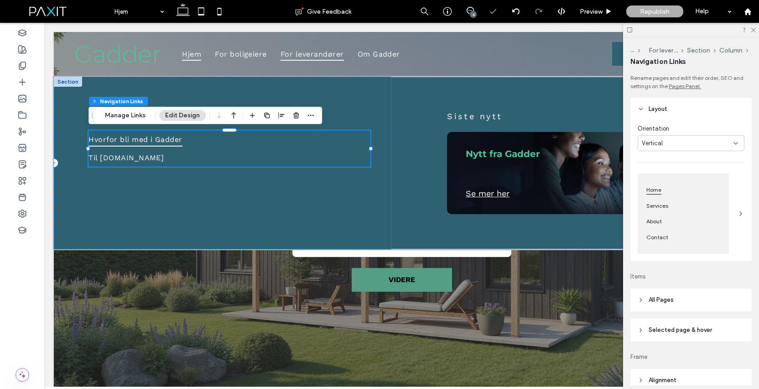
type input "***"
type input "****"
click at [348, 209] on div "For leverandører Hvorfor bli med i Gadder Til [DOMAIN_NAME]" at bounding box center [223, 163] width 338 height 172
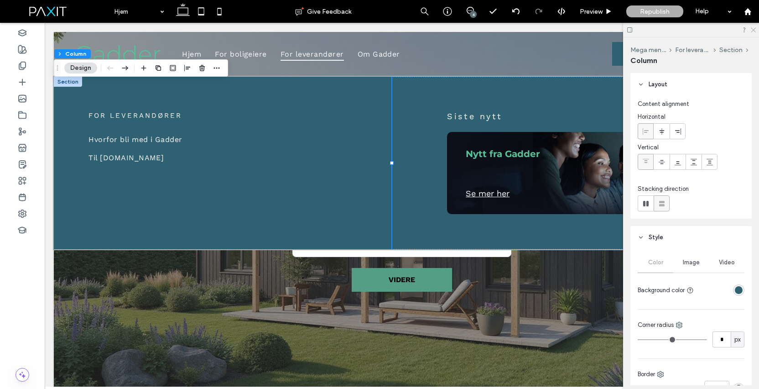
click at [752, 28] on icon at bounding box center [753, 29] width 6 height 6
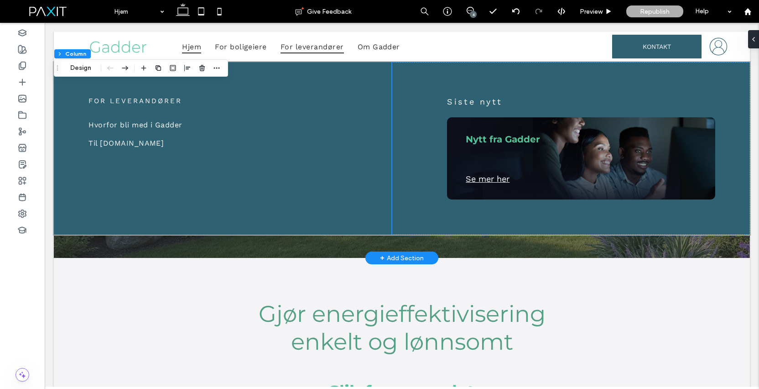
scroll to position [152, 0]
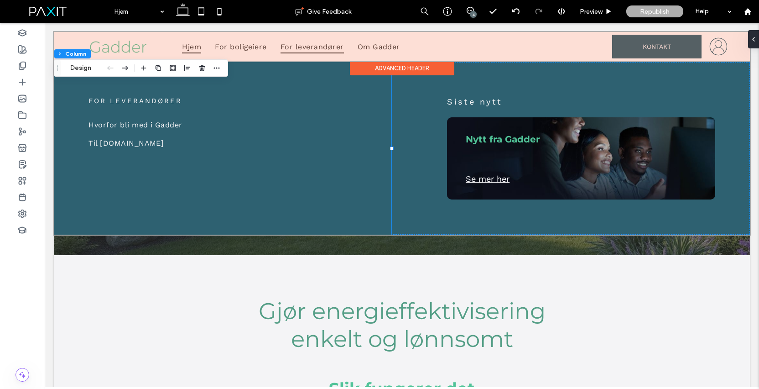
click at [249, 47] on div at bounding box center [402, 46] width 696 height 29
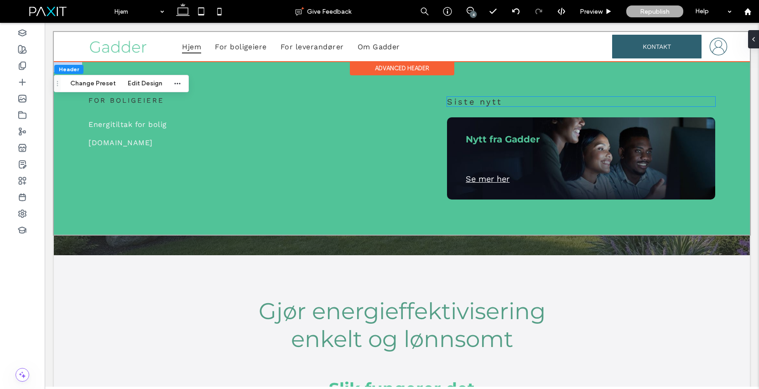
click at [475, 102] on span "Siste nytt ﻿" at bounding box center [474, 102] width 55 height 10
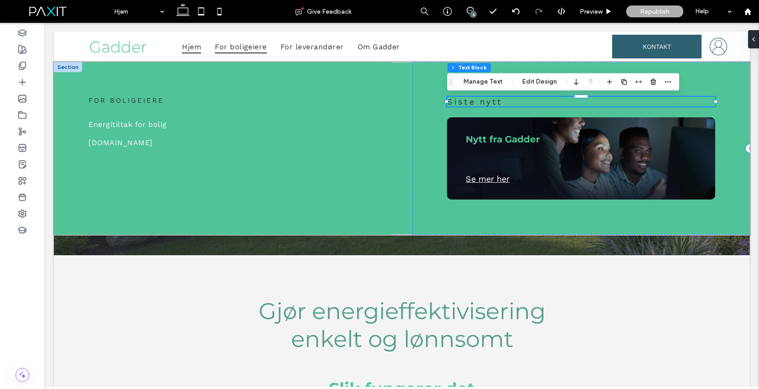
click at [475, 102] on span "Siste nytt ﻿" at bounding box center [474, 102] width 55 height 10
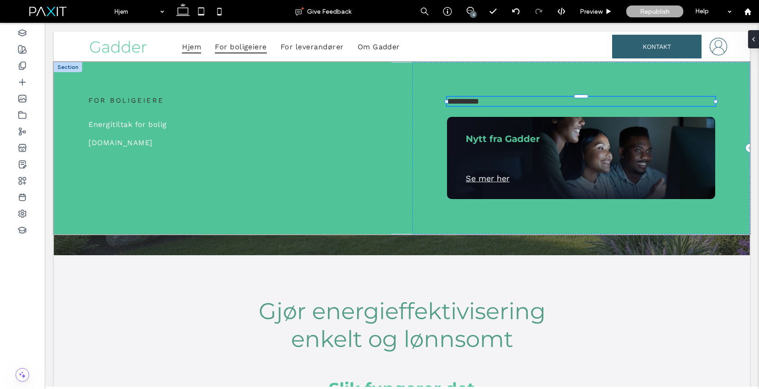
type input "*********"
type input "**"
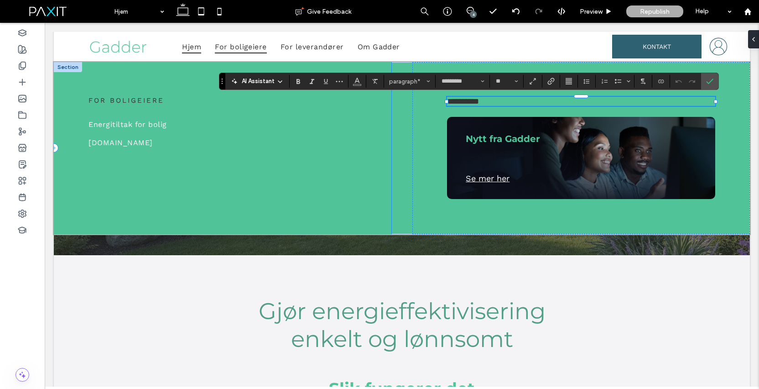
click at [380, 157] on div "FOR BOLIGEIERE Energitiltak for bolig [DOMAIN_NAME]" at bounding box center [223, 148] width 338 height 172
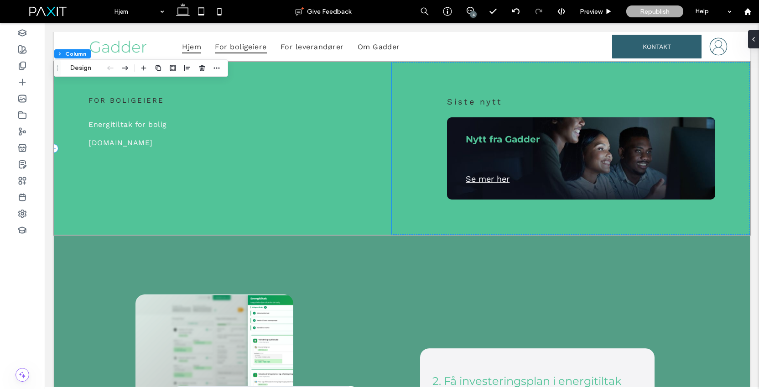
scroll to position [651, 0]
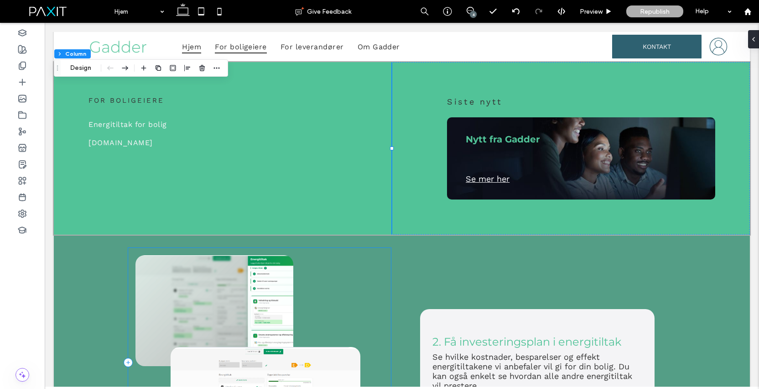
click at [375, 312] on div at bounding box center [259, 363] width 263 height 230
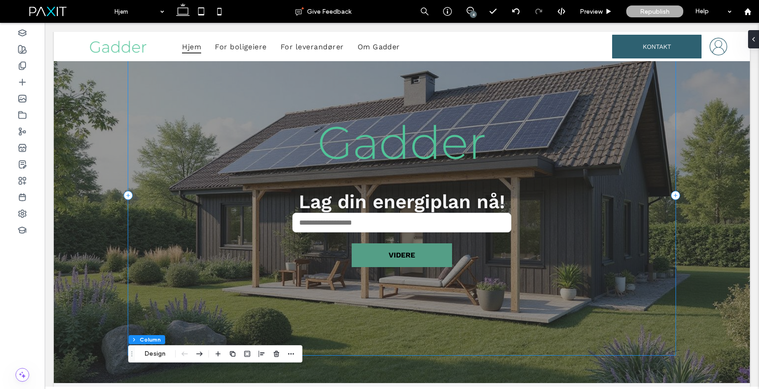
scroll to position [0, 0]
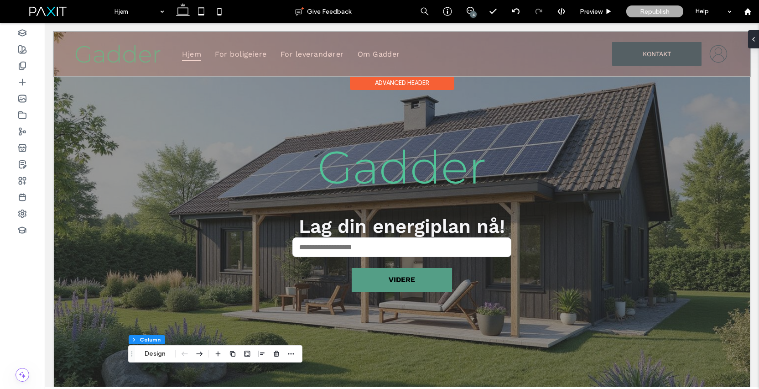
click at [718, 54] on div at bounding box center [402, 54] width 696 height 44
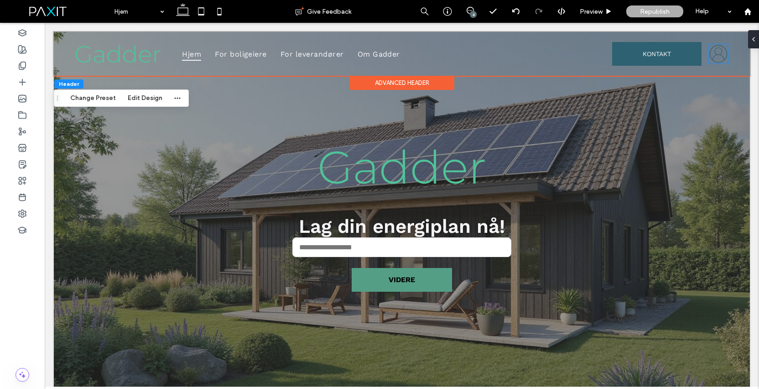
click at [718, 54] on icon "Gadder logg inn" at bounding box center [718, 53] width 19 height 19
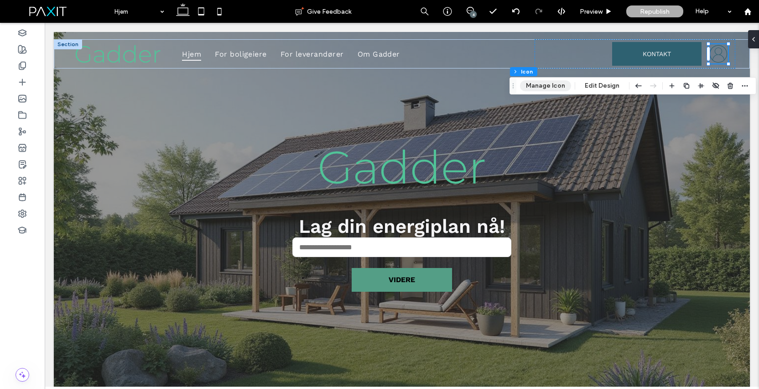
click at [549, 84] on button "Manage Icon" at bounding box center [545, 85] width 51 height 11
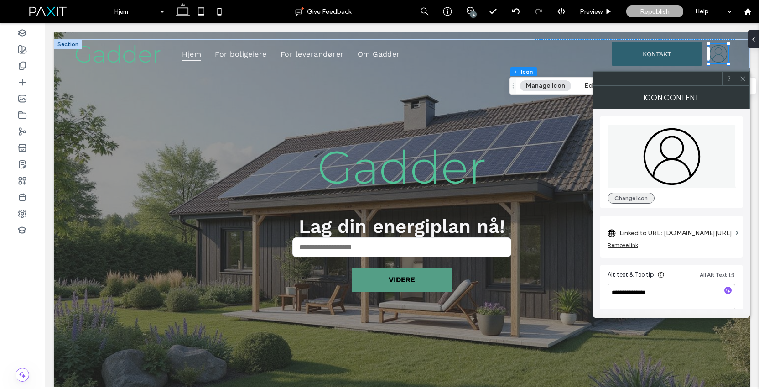
click at [643, 200] on button "Change Icon" at bounding box center [631, 198] width 47 height 11
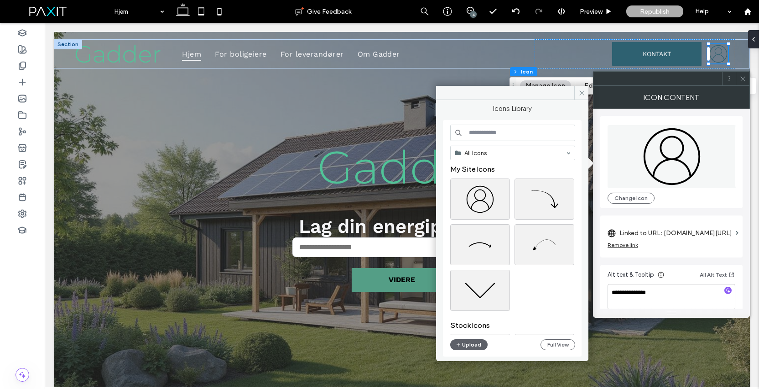
click at [512, 136] on input at bounding box center [512, 133] width 125 height 16
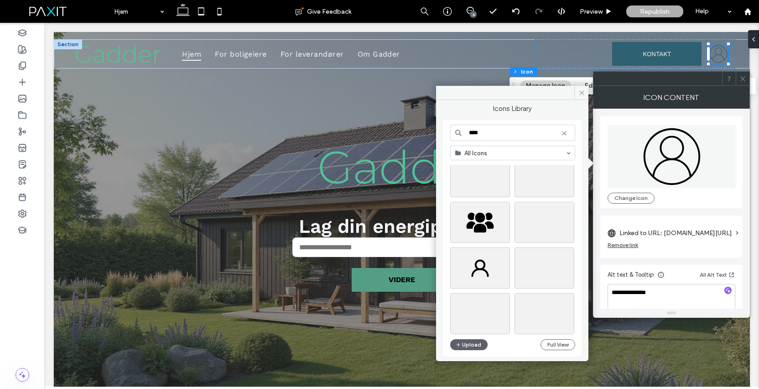
scroll to position [225, 0]
type input "****"
click at [539, 263] on div "Select" at bounding box center [545, 265] width 60 height 41
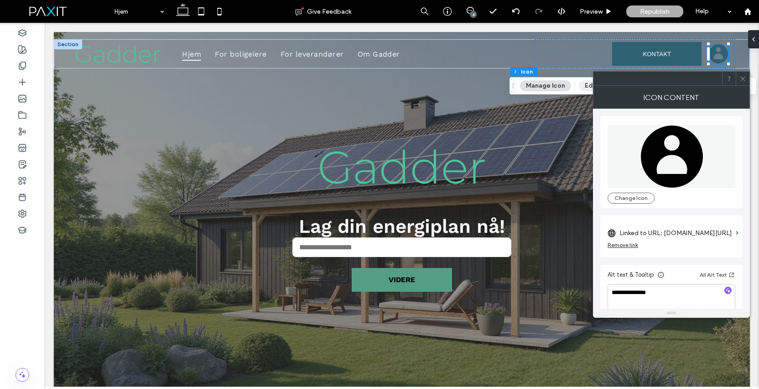
click at [583, 87] on button "Edit Design" at bounding box center [602, 85] width 47 height 11
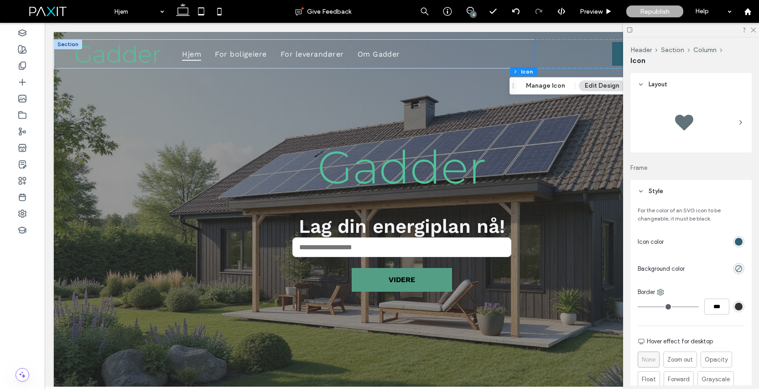
click at [736, 244] on div "rgb(46, 97, 113)" at bounding box center [739, 242] width 8 height 8
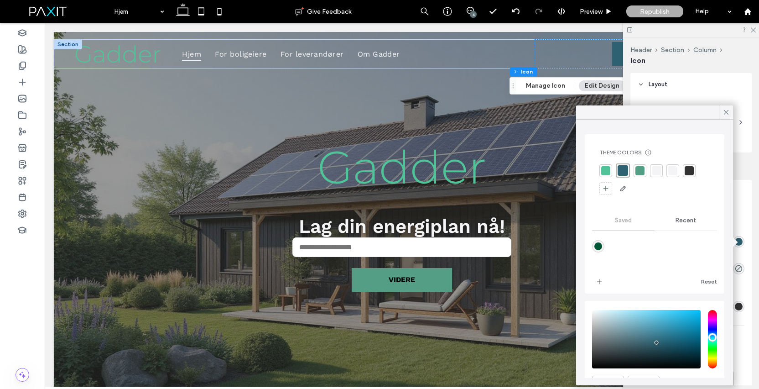
click at [604, 169] on div at bounding box center [605, 170] width 9 height 9
click at [728, 112] on icon at bounding box center [726, 112] width 8 height 8
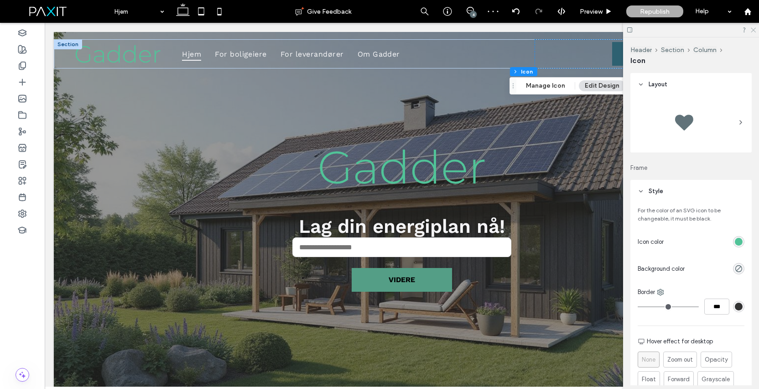
click at [752, 29] on icon at bounding box center [753, 29] width 6 height 6
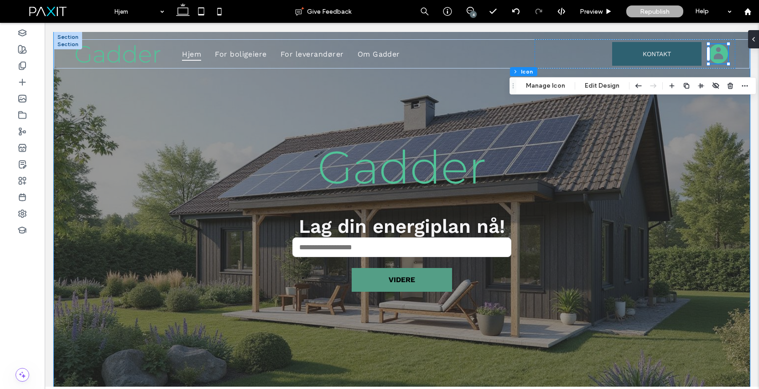
click at [712, 210] on div "Gadder Din adresse ****** Thank you for contacting us. We will get back to you …" at bounding box center [402, 220] width 696 height 376
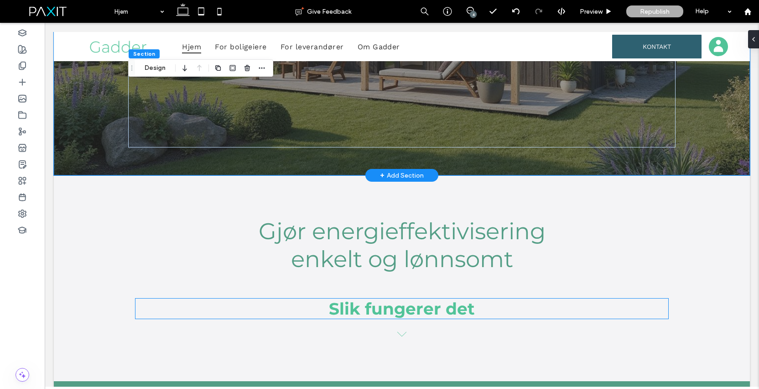
scroll to position [0, 0]
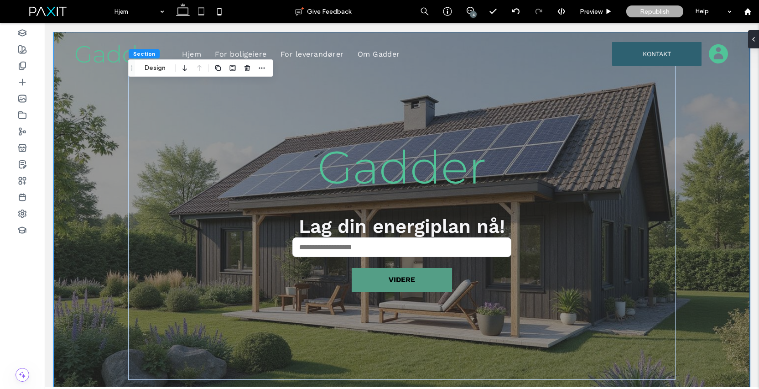
click at [198, 9] on use at bounding box center [201, 11] width 6 height 8
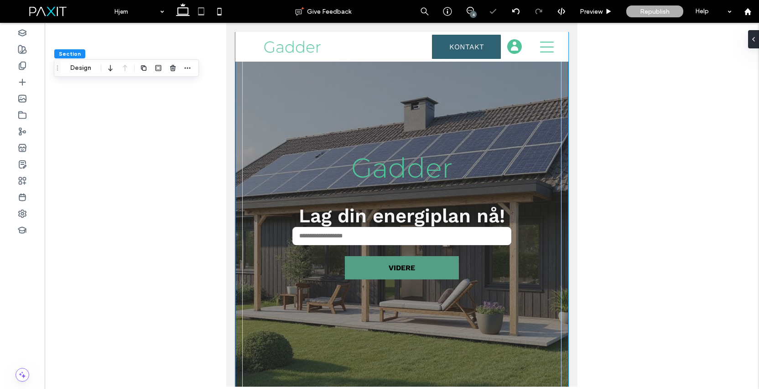
scroll to position [15, 0]
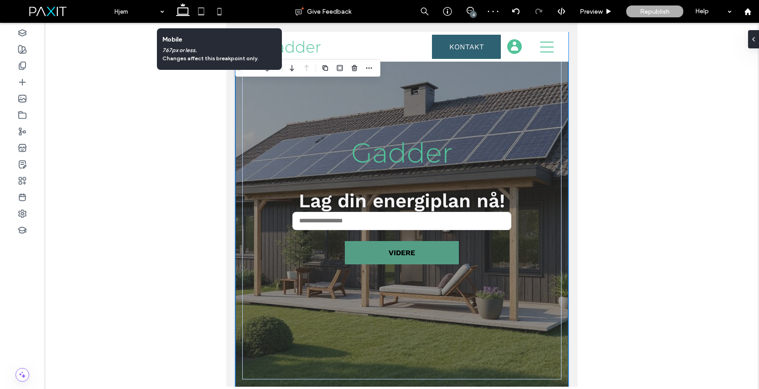
click at [218, 10] on use at bounding box center [219, 11] width 4 height 7
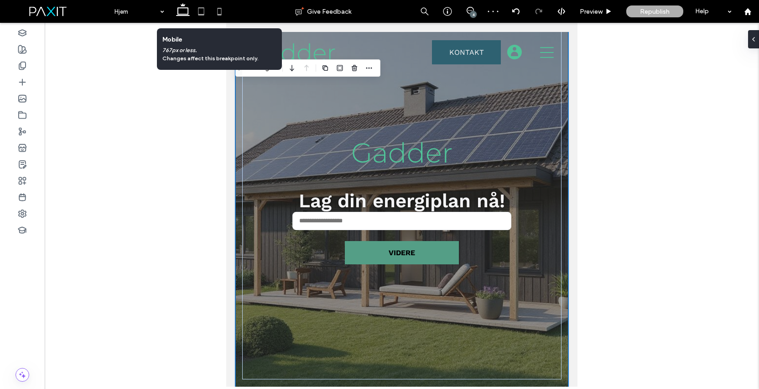
type input "**"
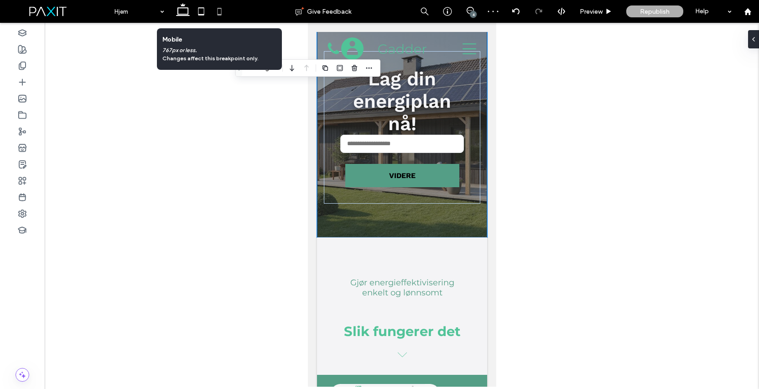
scroll to position [0, 0]
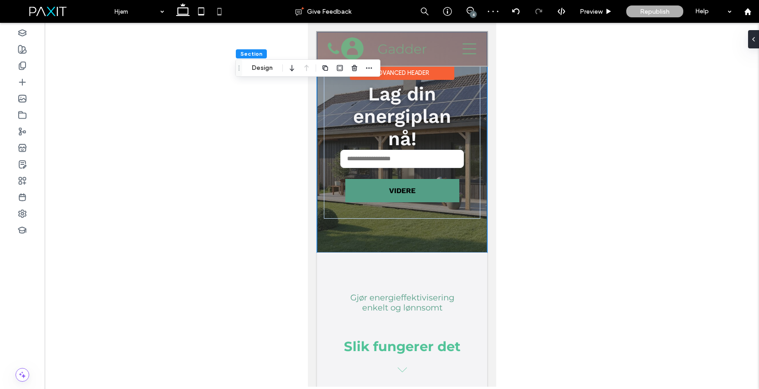
click at [352, 47] on div at bounding box center [402, 49] width 170 height 34
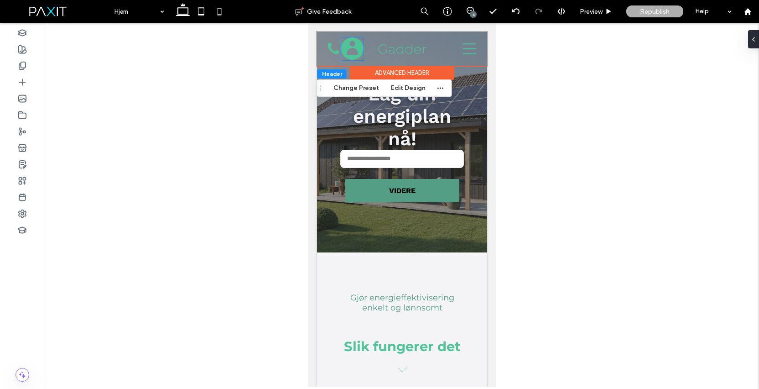
click at [352, 47] on icon at bounding box center [352, 48] width 22 height 22
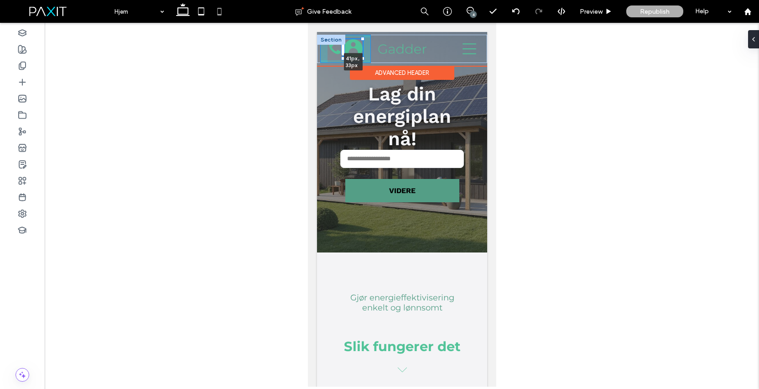
drag, startPoint x: 362, startPoint y: 60, endPoint x: 359, endPoint y: 53, distance: 7.0
click at [359, 53] on div "Hjem For boligeiere For leverandører Om Gadder [GEOGRAPHIC_DATA] KONTAKT 41px ,…" at bounding box center [402, 49] width 170 height 28
type input "**"
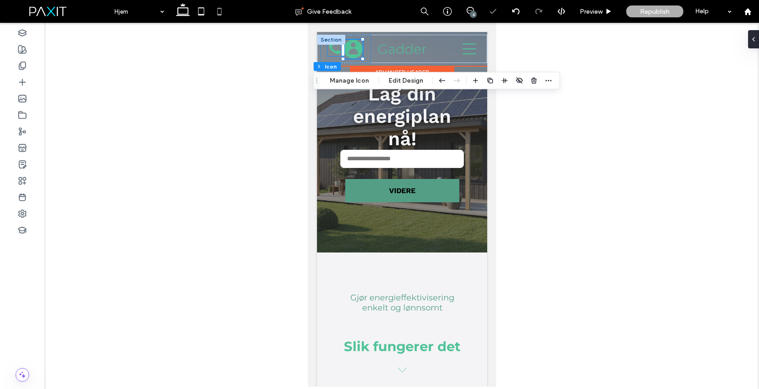
click at [332, 47] on icon at bounding box center [334, 49] width 15 height 15
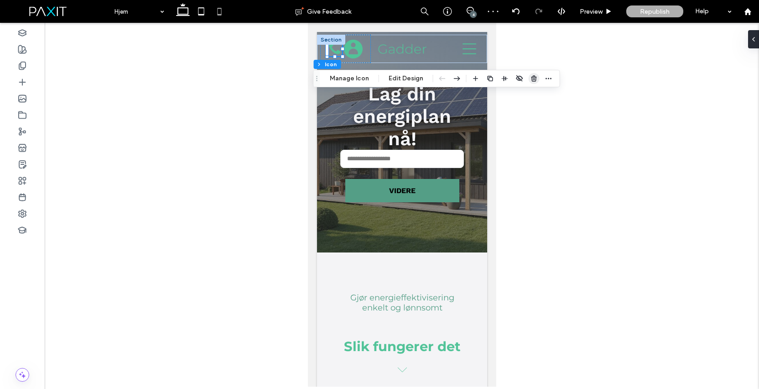
click at [531, 77] on use "button" at bounding box center [533, 78] width 5 height 6
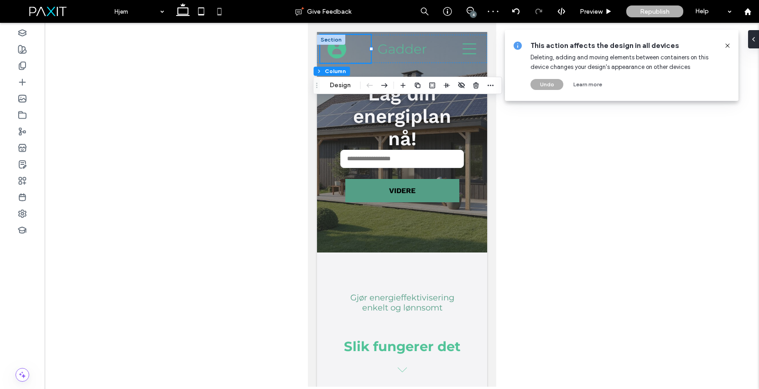
click at [728, 45] on use at bounding box center [728, 45] width 4 height 4
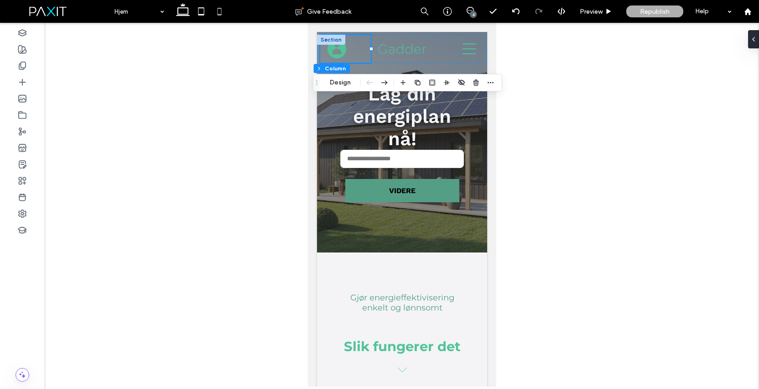
click at [598, 133] on div at bounding box center [402, 205] width 715 height 364
click at [546, 93] on div at bounding box center [402, 205] width 715 height 364
click at [185, 12] on icon at bounding box center [183, 11] width 18 height 18
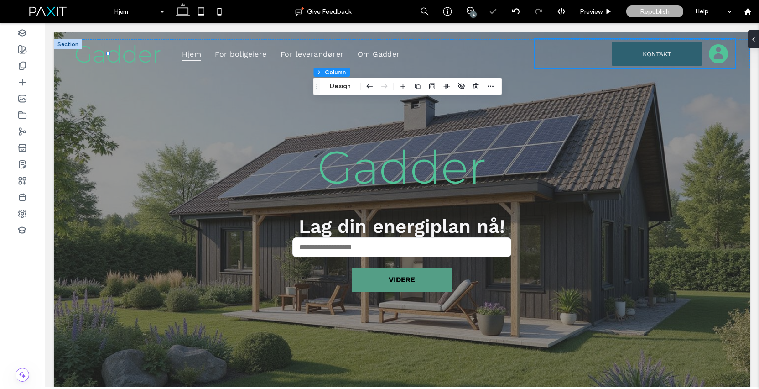
type input "**"
type input "***"
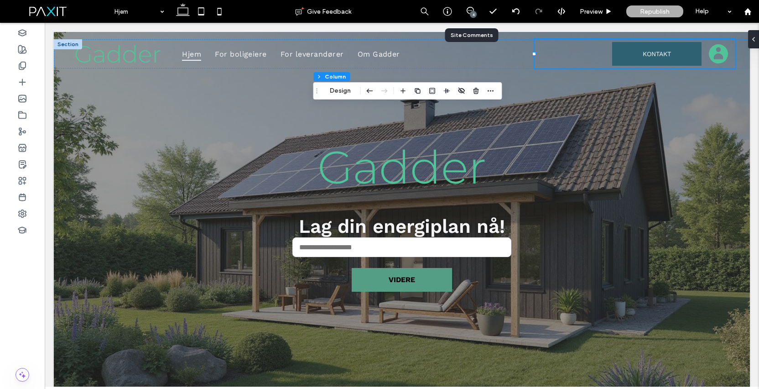
click at [469, 14] on div "4" at bounding box center [470, 11] width 22 height 9
click at [469, 9] on icon at bounding box center [470, 10] width 7 height 7
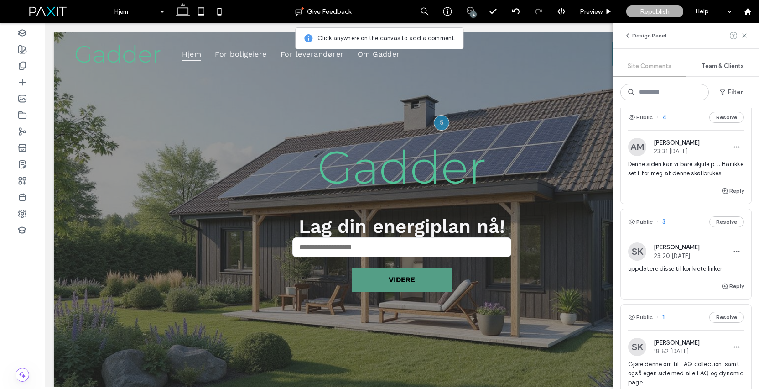
scroll to position [114, 0]
click at [701, 169] on span "Denne siden kan vi bare skjule p.t. Har ikke sett for meg at denne skal brukes" at bounding box center [686, 170] width 116 height 18
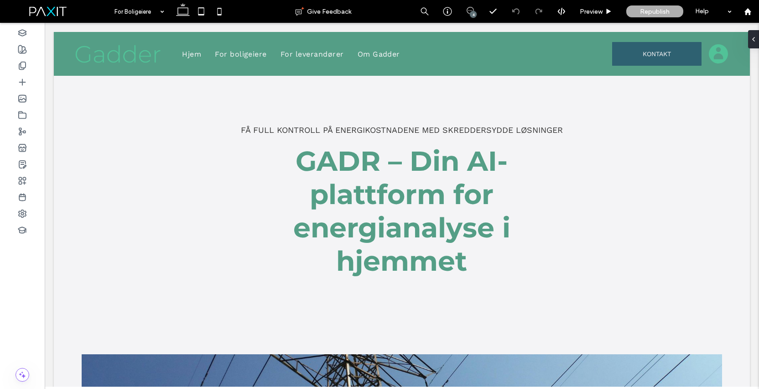
click at [470, 10] on icon at bounding box center [470, 10] width 7 height 7
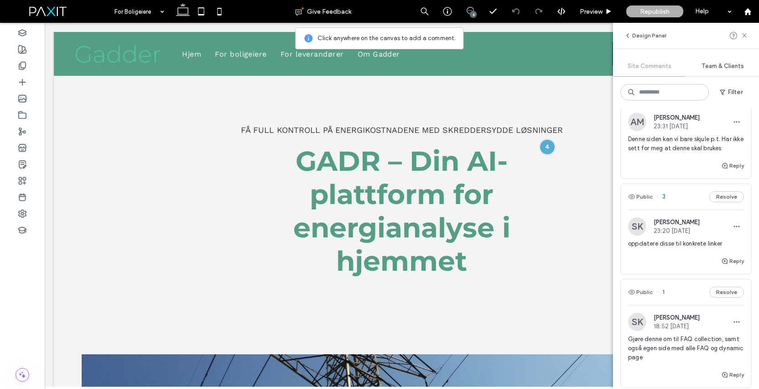
scroll to position [173, 0]
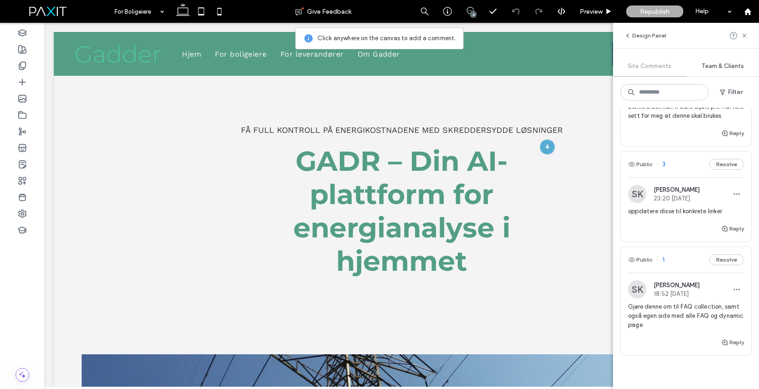
click at [688, 216] on span "oppdatere disse til konkrete linker" at bounding box center [686, 211] width 116 height 9
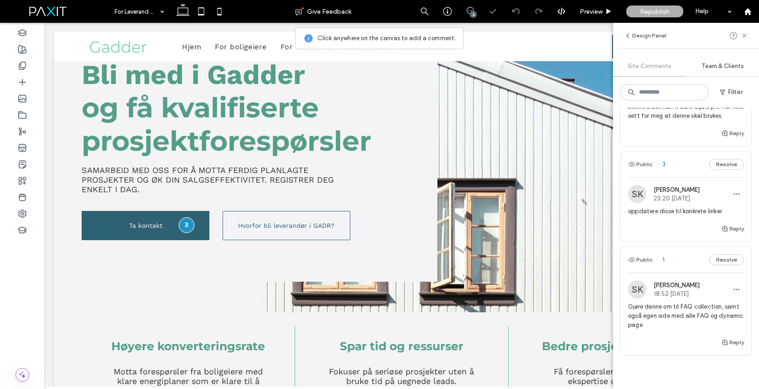
scroll to position [83, 0]
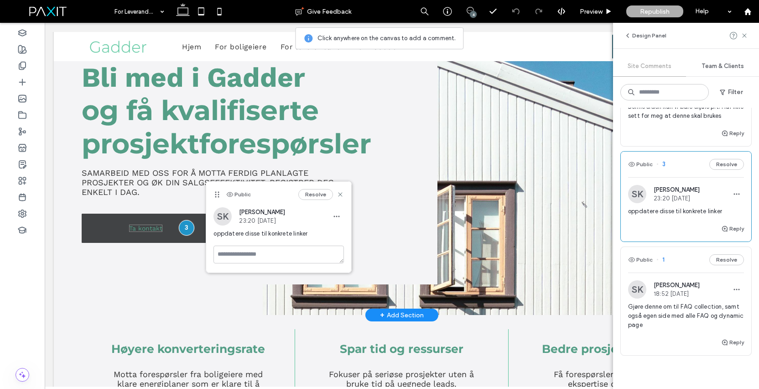
click at [157, 227] on span "Ta kontakt" at bounding box center [145, 228] width 33 height 7
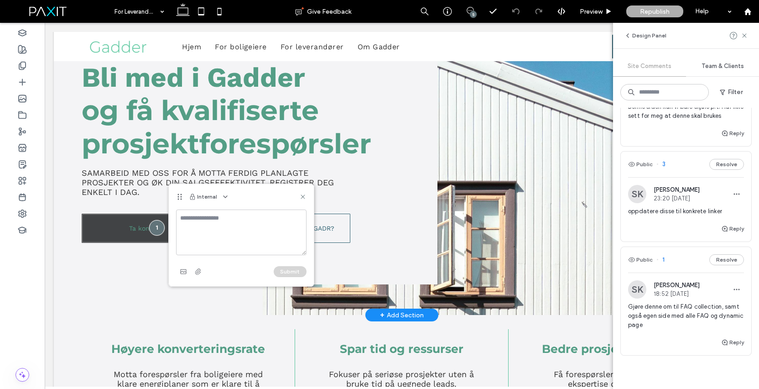
click at [124, 230] on link "Ta kontakt" at bounding box center [146, 228] width 128 height 29
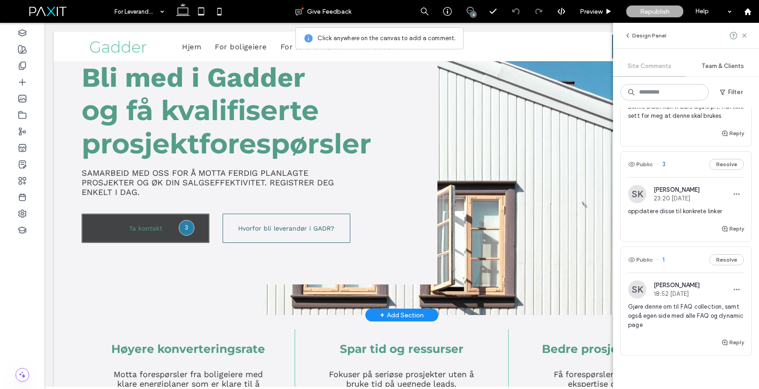
click at [124, 227] on link "Ta kontakt" at bounding box center [146, 228] width 128 height 29
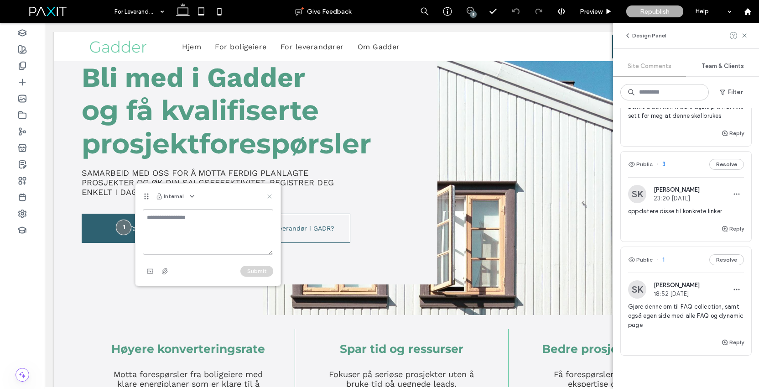
click at [266, 195] on icon at bounding box center [269, 196] width 7 height 7
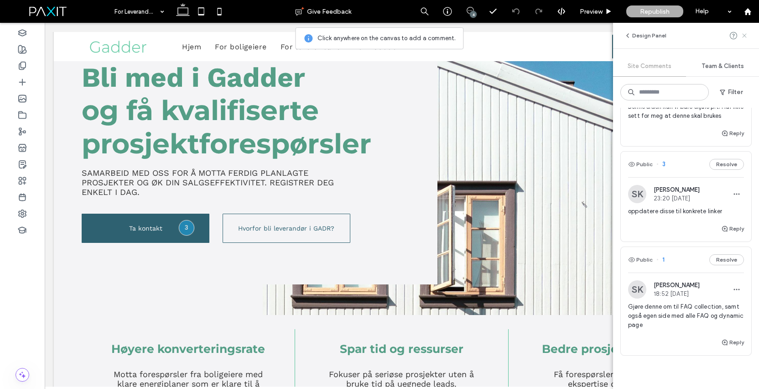
click at [747, 36] on icon at bounding box center [744, 35] width 7 height 7
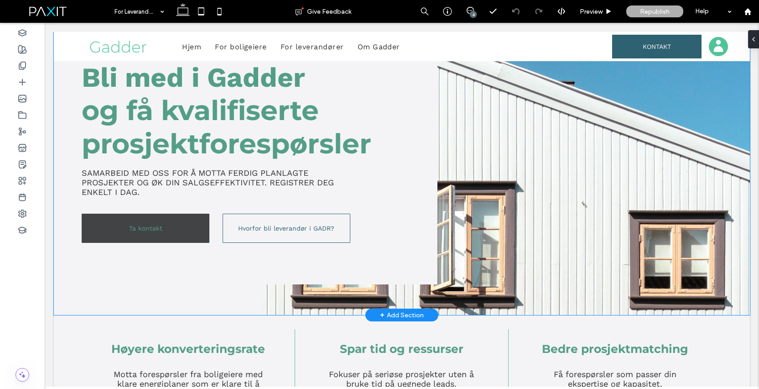
click at [99, 237] on link "Ta kontakt" at bounding box center [146, 228] width 128 height 29
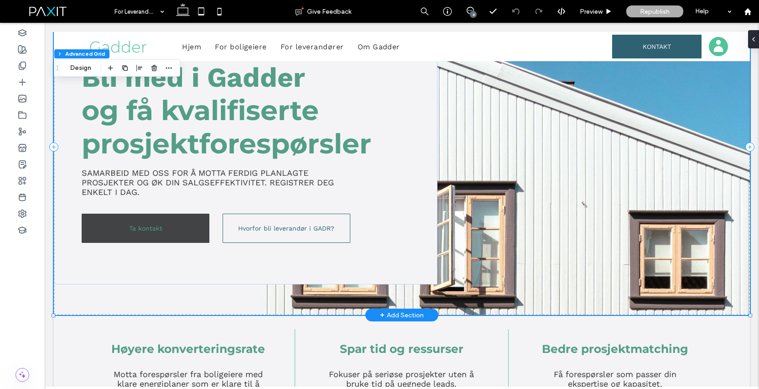
click at [99, 237] on link "Ta kontakt" at bounding box center [146, 228] width 128 height 29
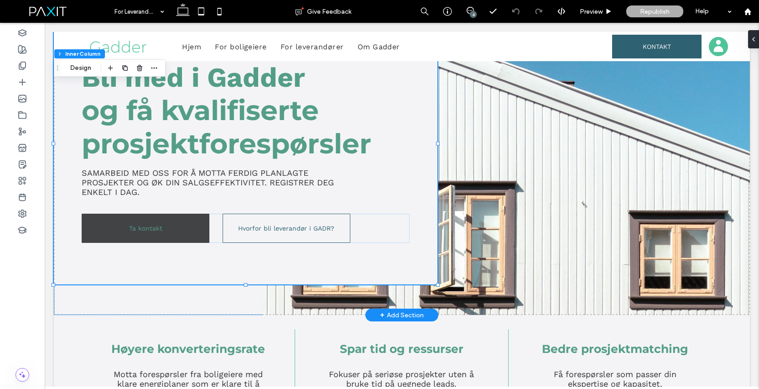
click at [99, 237] on link "Ta kontakt" at bounding box center [146, 228] width 128 height 29
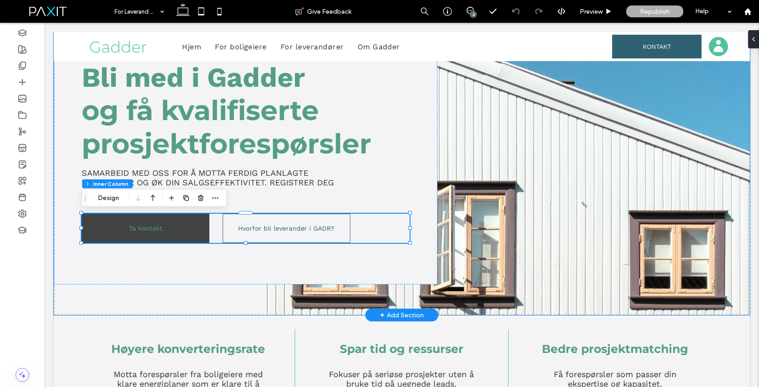
click at [99, 237] on link "Ta kontakt" at bounding box center [146, 228] width 128 height 29
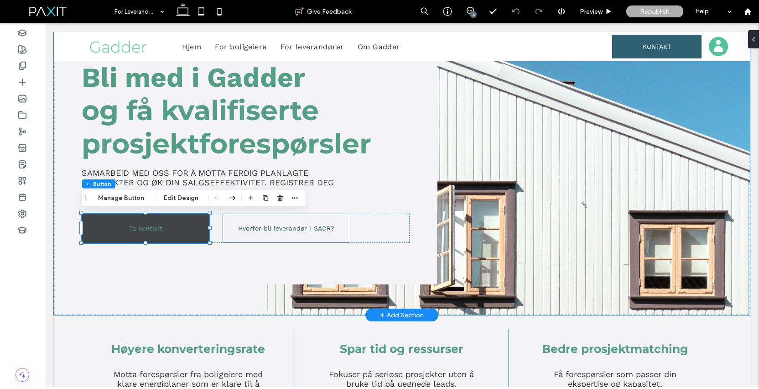
type input "**"
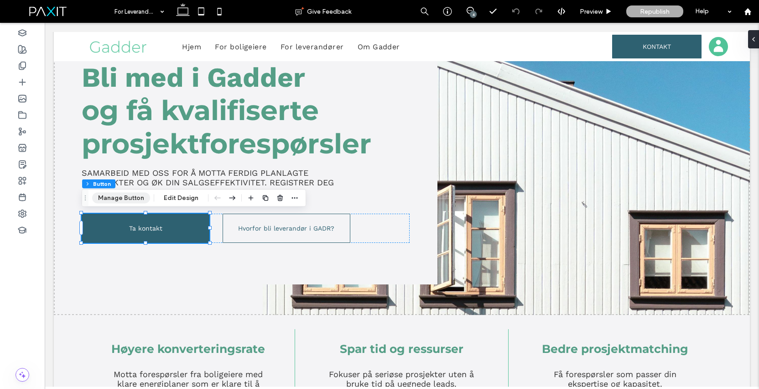
click at [137, 198] on button "Manage Button" at bounding box center [121, 198] width 58 height 11
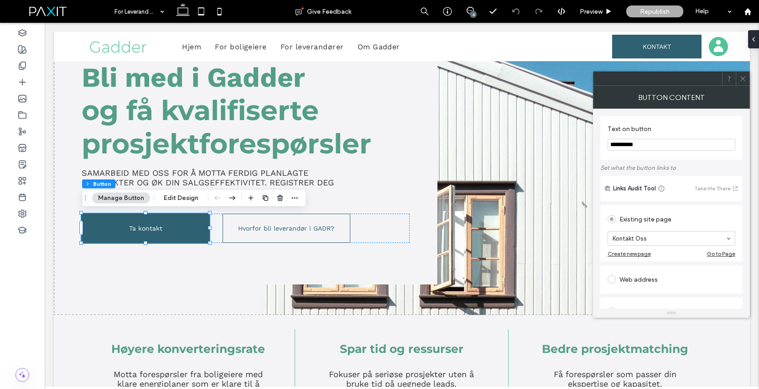
click at [742, 82] on span at bounding box center [743, 79] width 7 height 14
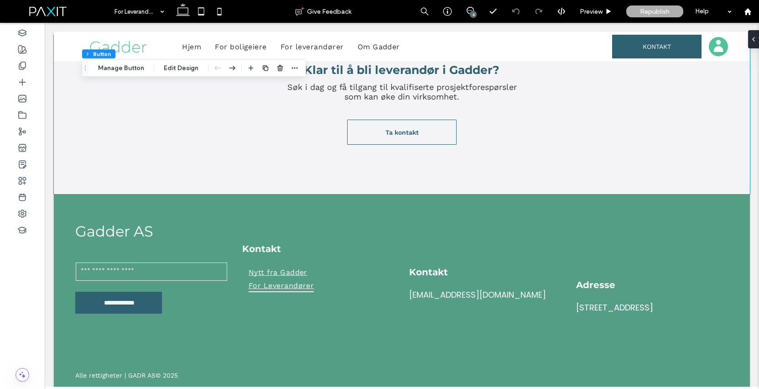
scroll to position [673, 0]
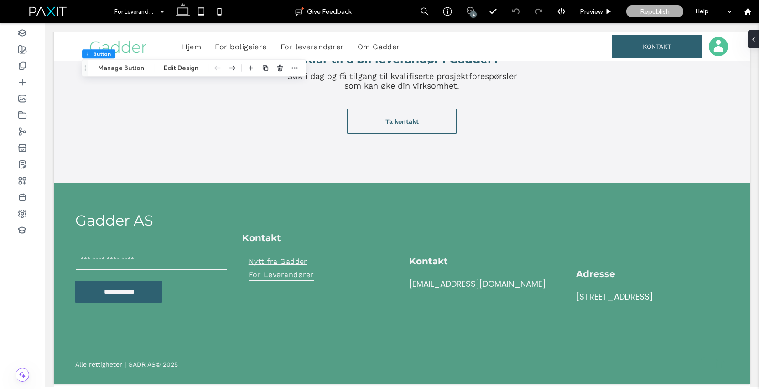
click at [469, 8] on icon at bounding box center [470, 10] width 7 height 7
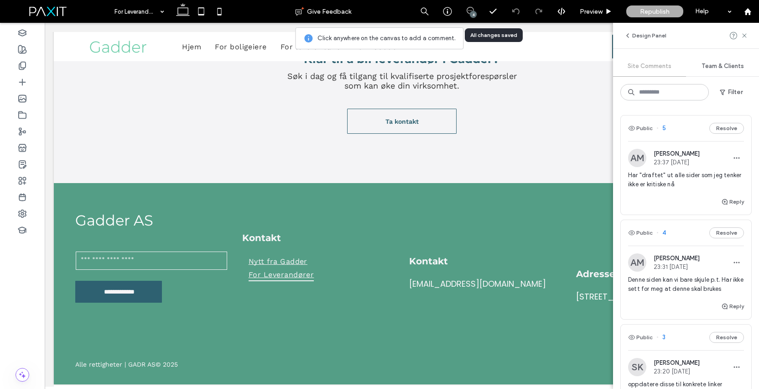
click at [739, 271] on div "AM [PERSON_NAME] 23:31 [DATE]" at bounding box center [686, 262] width 116 height 18
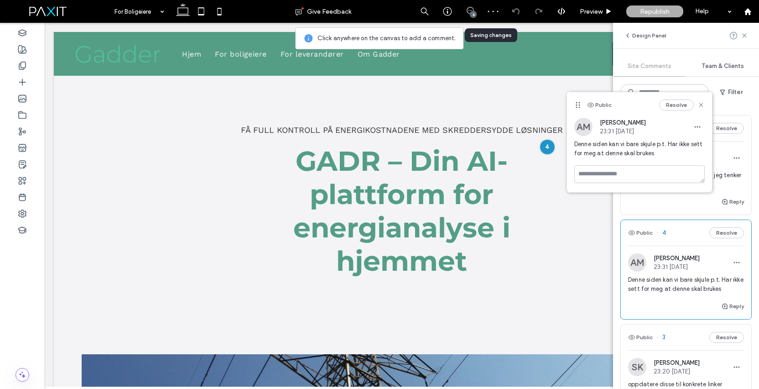
click at [725, 151] on div "AM [PERSON_NAME] 23:37 [DATE]" at bounding box center [686, 158] width 116 height 18
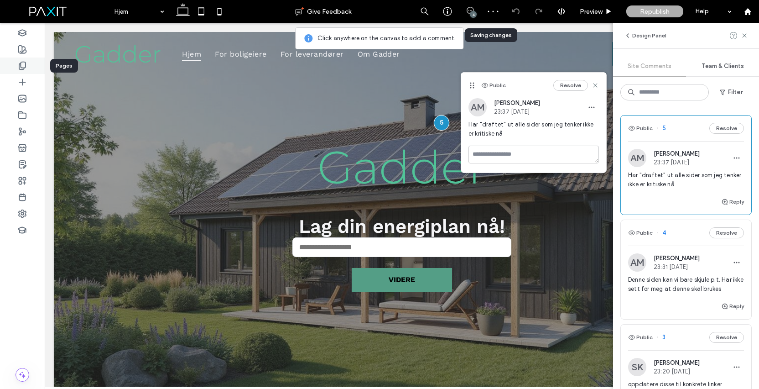
click at [18, 70] on div at bounding box center [22, 65] width 45 height 16
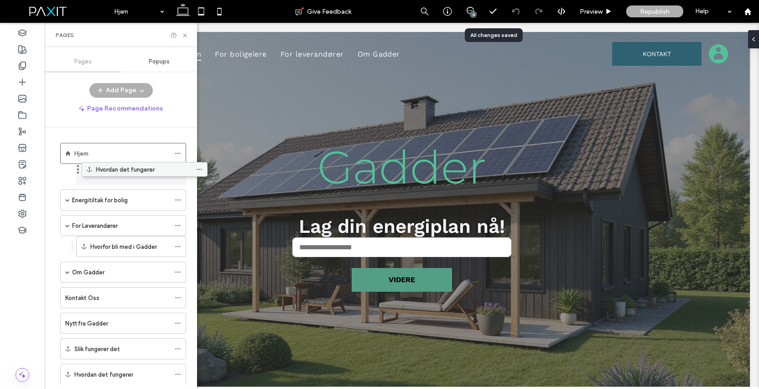
drag, startPoint x: 104, startPoint y: 324, endPoint x: 125, endPoint y: 169, distance: 156.6
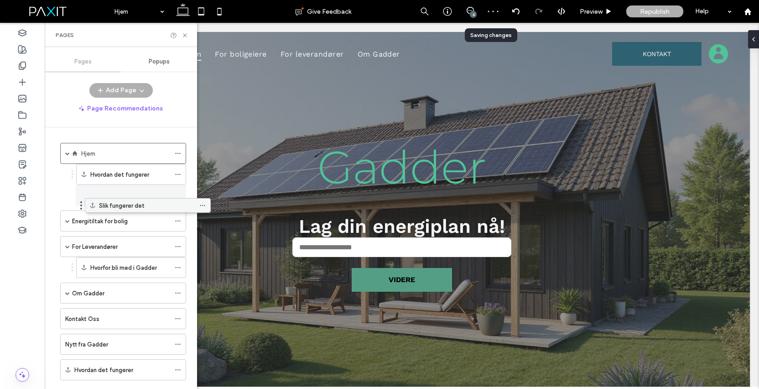
drag, startPoint x: 93, startPoint y: 344, endPoint x: 118, endPoint y: 203, distance: 143.1
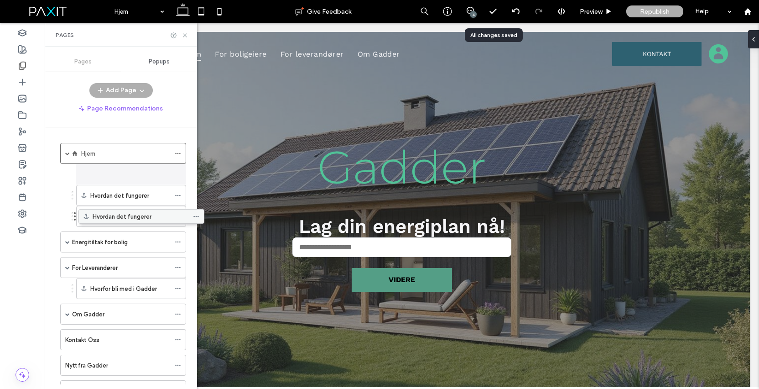
drag, startPoint x: 110, startPoint y: 366, endPoint x: 129, endPoint y: 215, distance: 151.2
click at [129, 216] on label "Hvordan det fungerer" at bounding box center [119, 217] width 59 height 16
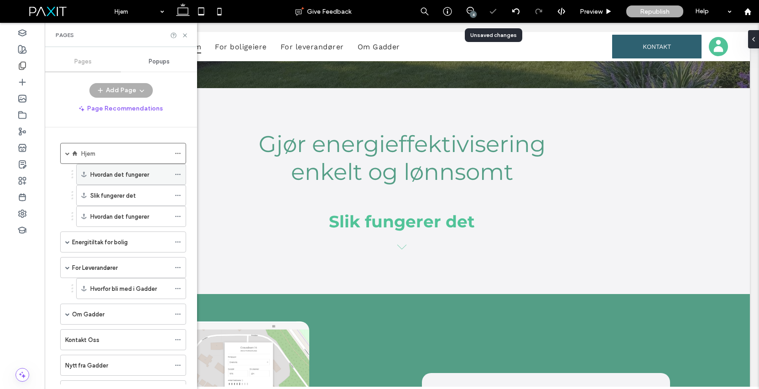
scroll to position [332, 0]
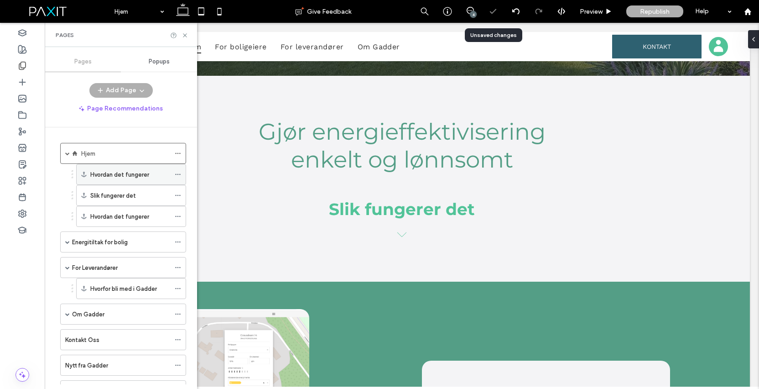
click at [125, 179] on label "Hvordan det fungerer" at bounding box center [119, 175] width 59 height 16
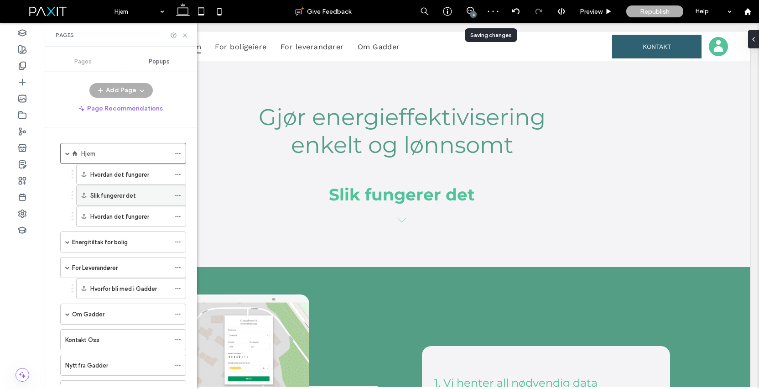
click at [125, 197] on label "Slik fungerer det" at bounding box center [113, 196] width 46 height 16
click at [124, 216] on label "Hvordan det fungerer" at bounding box center [119, 217] width 59 height 16
click at [124, 199] on label "Slik fungerer det" at bounding box center [113, 196] width 46 height 16
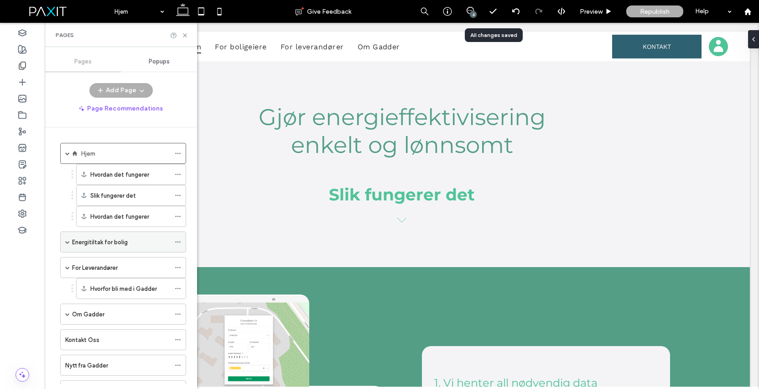
click at [120, 241] on label "Energitiltak for bolig" at bounding box center [100, 242] width 56 height 16
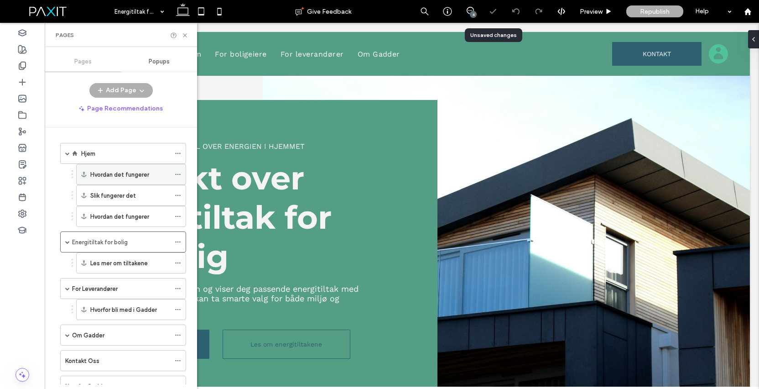
click at [125, 178] on label "Hvordan det fungerer" at bounding box center [119, 175] width 59 height 16
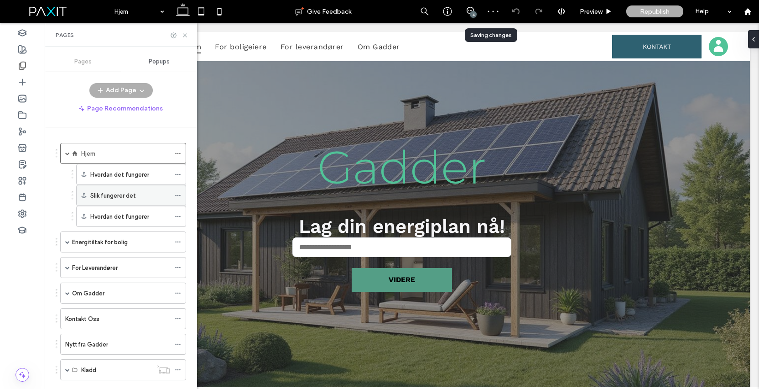
scroll to position [335, 0]
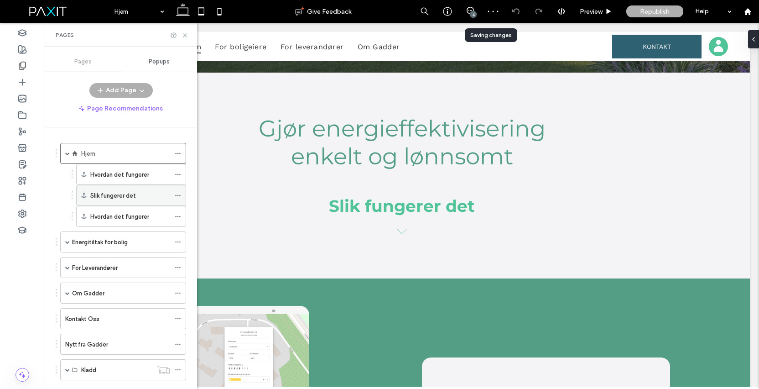
click at [111, 198] on label "Slik fungerer det" at bounding box center [113, 196] width 46 height 16
click at [112, 201] on div "Slik fungerer det" at bounding box center [130, 195] width 80 height 20
click at [112, 214] on label "Hvordan det fungerer" at bounding box center [119, 217] width 59 height 16
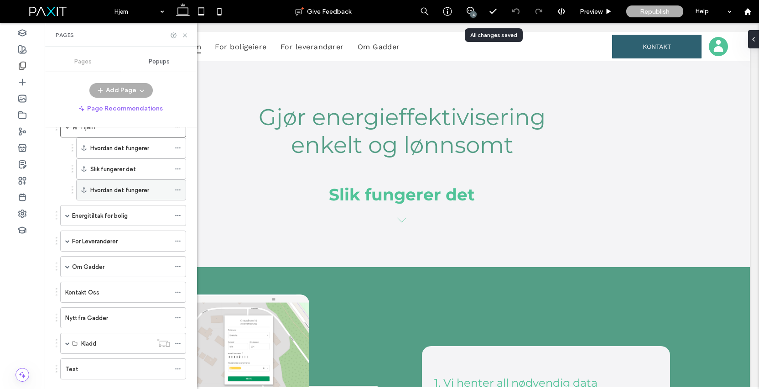
scroll to position [44, 0]
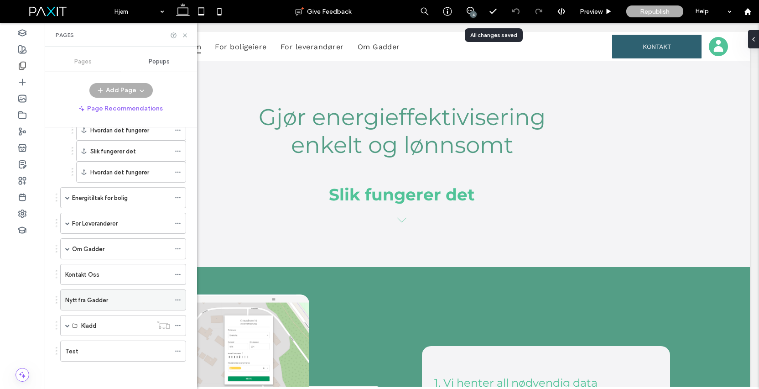
click at [103, 297] on label "Nytt fra Gadder" at bounding box center [86, 300] width 43 height 16
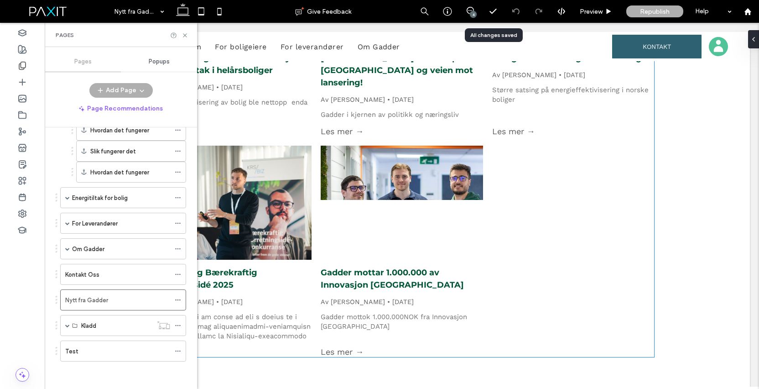
scroll to position [314, 0]
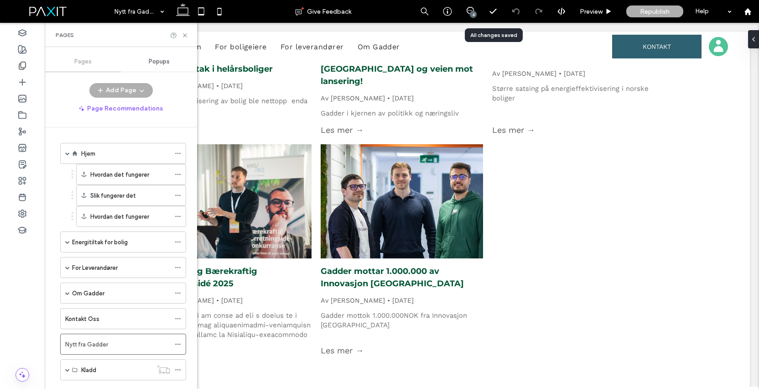
scroll to position [44, 0]
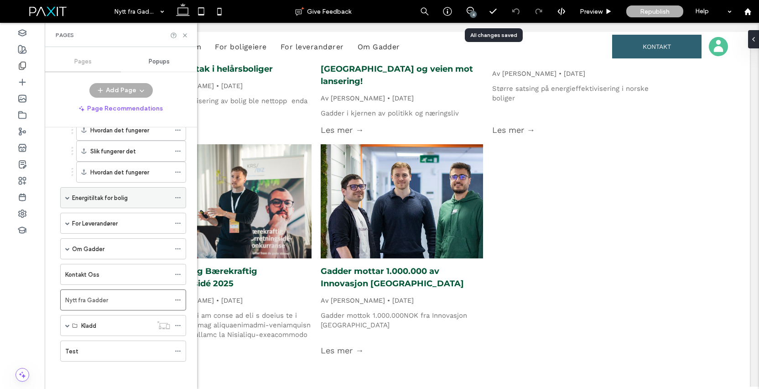
click at [69, 197] on span at bounding box center [67, 197] width 5 height 5
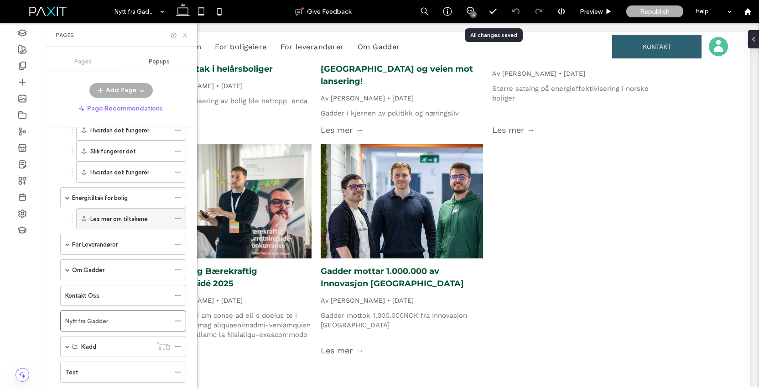
click at [108, 222] on label "Les mer om tiltakene" at bounding box center [118, 219] width 57 height 16
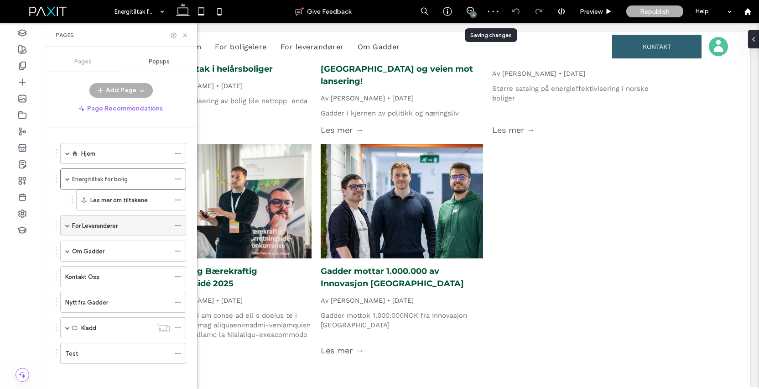
click at [72, 225] on label "For Leverandører" at bounding box center [95, 226] width 46 height 16
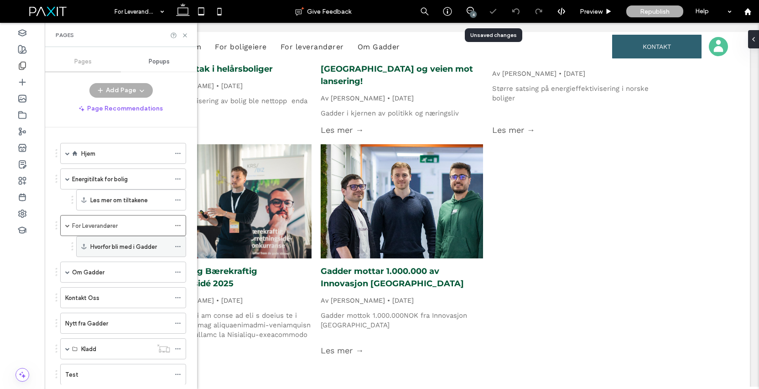
click at [119, 247] on label "Hvorfor bli med i Gadder" at bounding box center [123, 247] width 67 height 16
click at [133, 250] on label "Hvorfor bli med i Gadder" at bounding box center [123, 247] width 67 height 16
click at [184, 36] on icon at bounding box center [185, 35] width 7 height 7
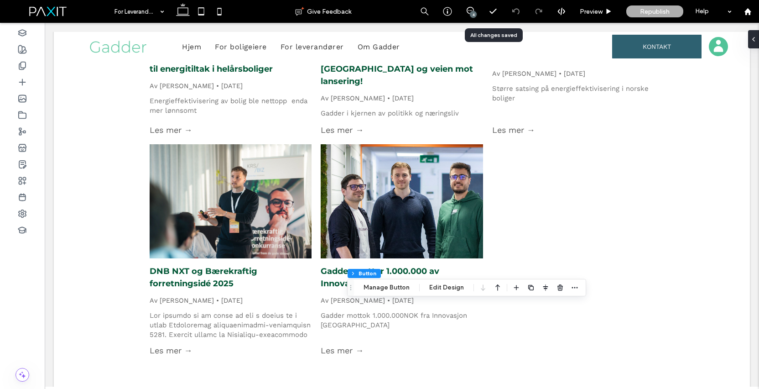
type input "**"
click at [388, 285] on button "Manage Button" at bounding box center [387, 287] width 58 height 11
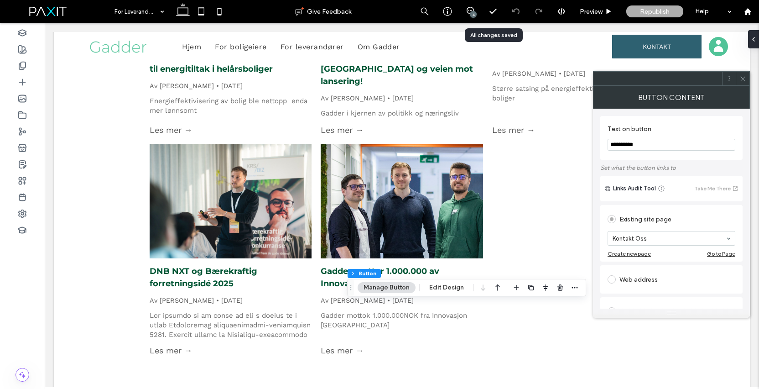
click at [744, 78] on icon at bounding box center [743, 78] width 7 height 7
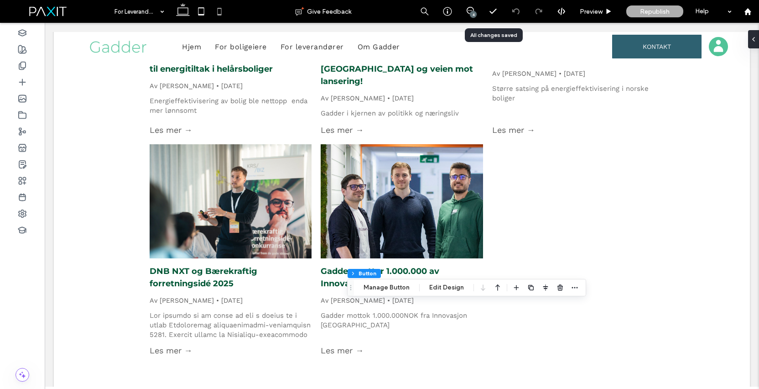
click at [221, 15] on use at bounding box center [219, 11] width 4 height 7
type input "***"
type input "**"
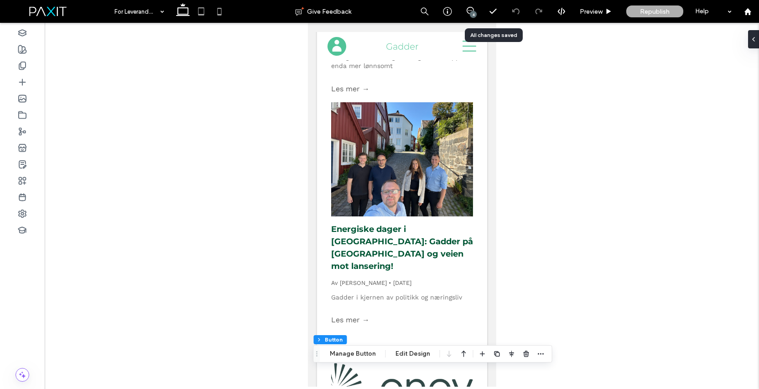
click at [196, 14] on icon at bounding box center [201, 11] width 18 height 18
type input "***"
type input "**"
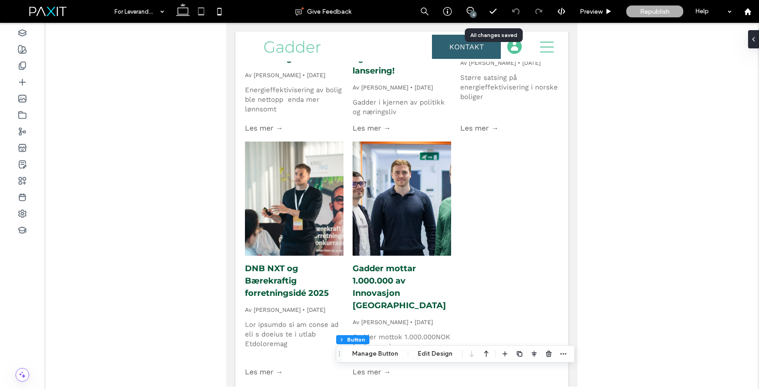
click at [186, 12] on icon at bounding box center [183, 11] width 18 height 18
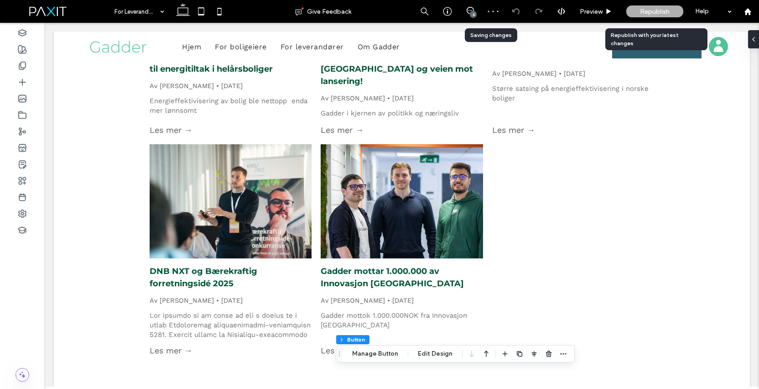
click at [651, 15] on span "Republish" at bounding box center [655, 12] width 30 height 8
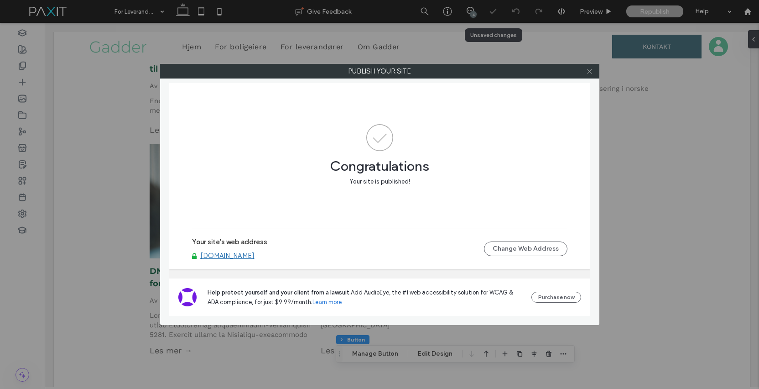
click at [591, 73] on icon at bounding box center [589, 71] width 7 height 7
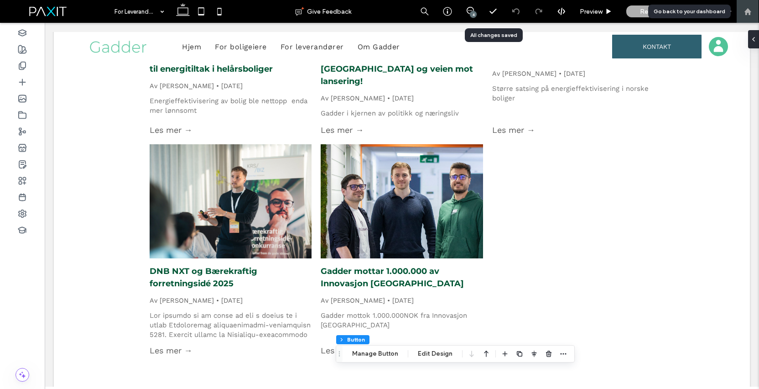
click at [749, 10] on use at bounding box center [747, 11] width 7 height 7
